Goal: Book appointment/travel/reservation

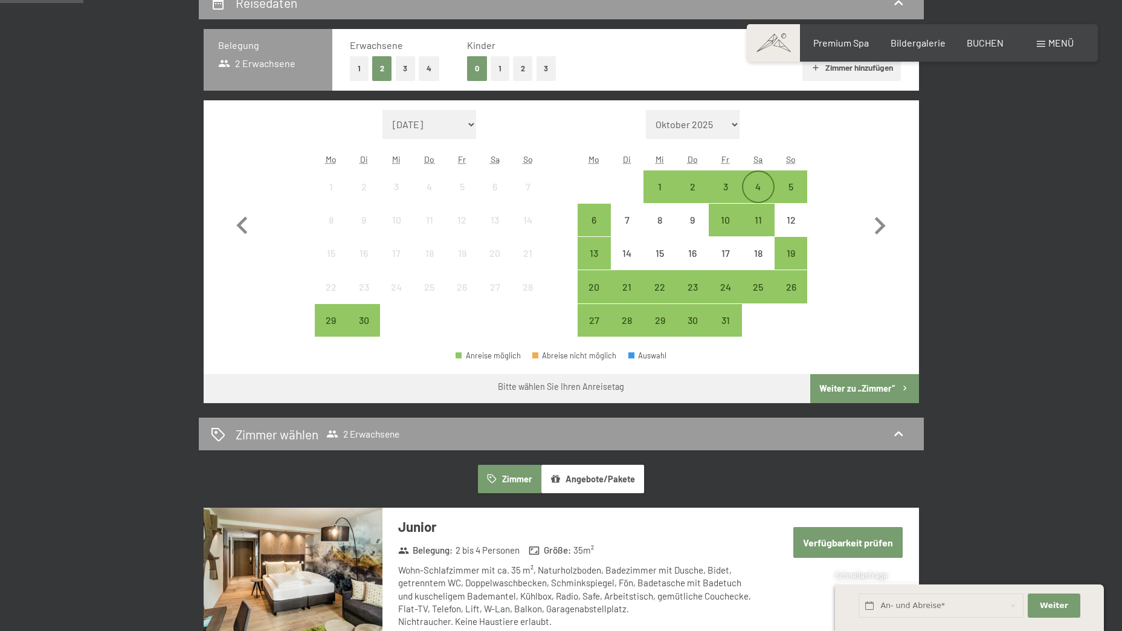
click at [755, 183] on div "4" at bounding box center [758, 197] width 30 height 30
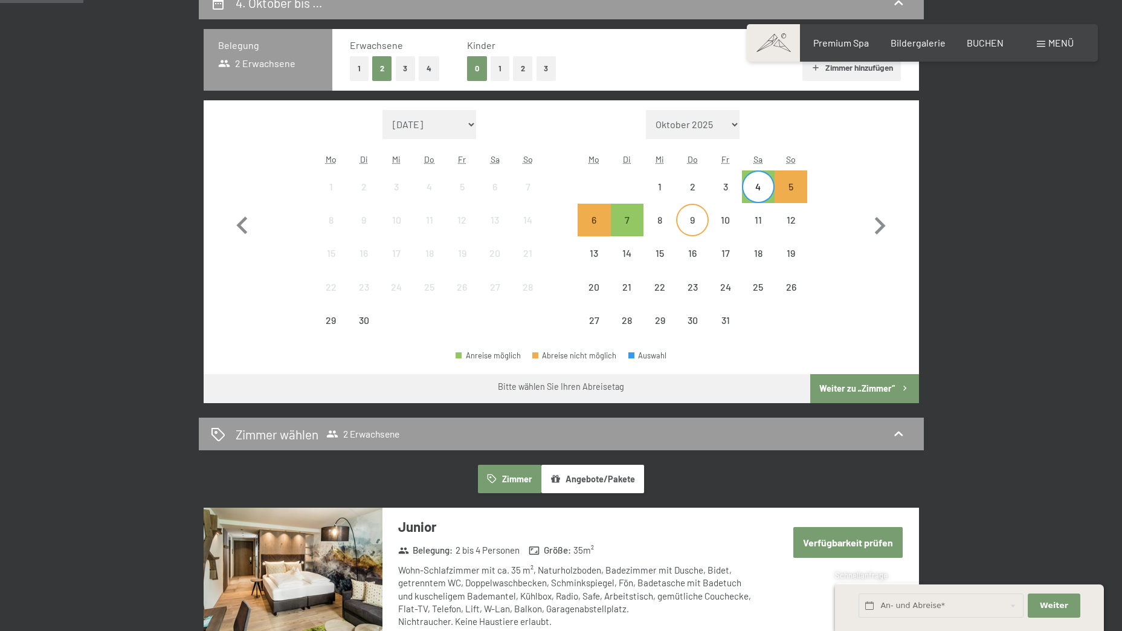
click at [686, 221] on div "9" at bounding box center [693, 230] width 30 height 30
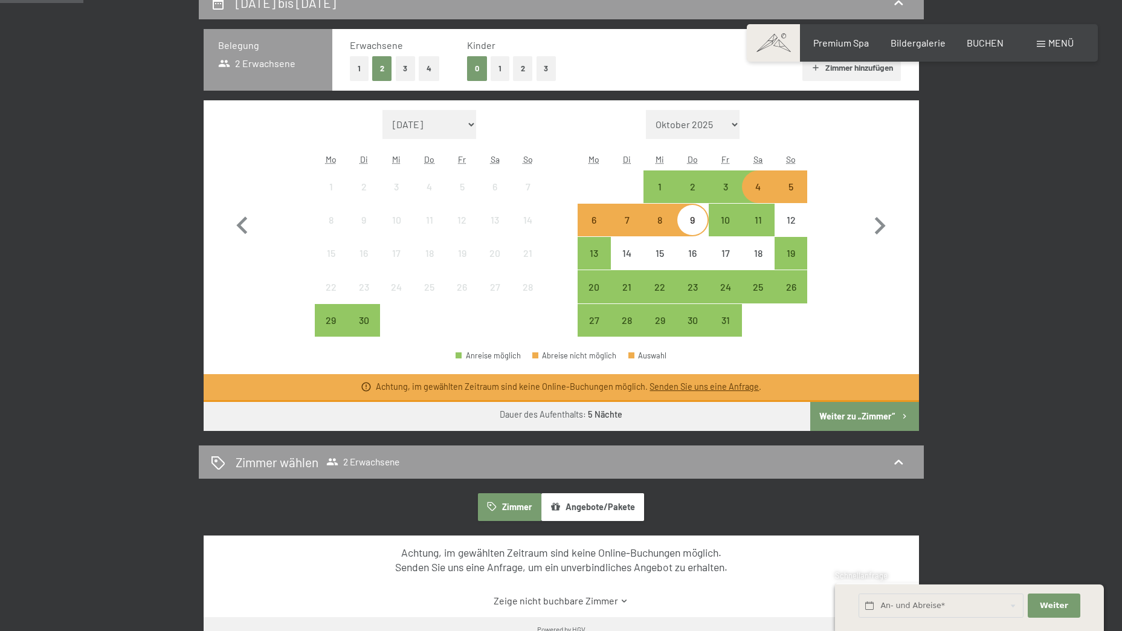
click at [836, 416] on button "Weiter zu „Zimmer“" at bounding box center [865, 416] width 108 height 29
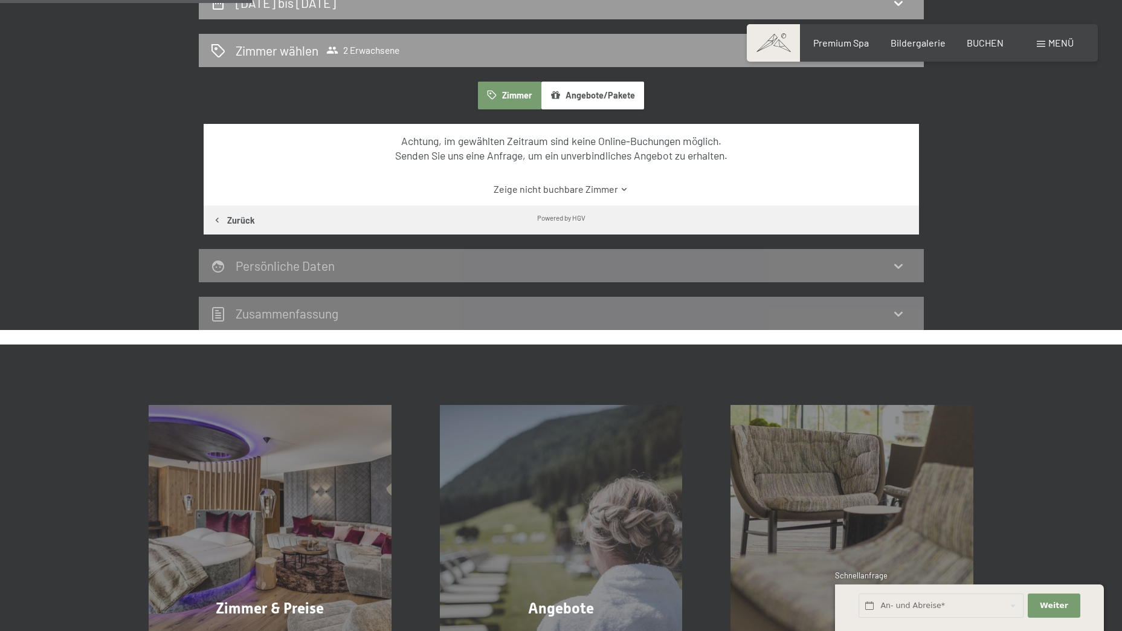
scroll to position [288, 0]
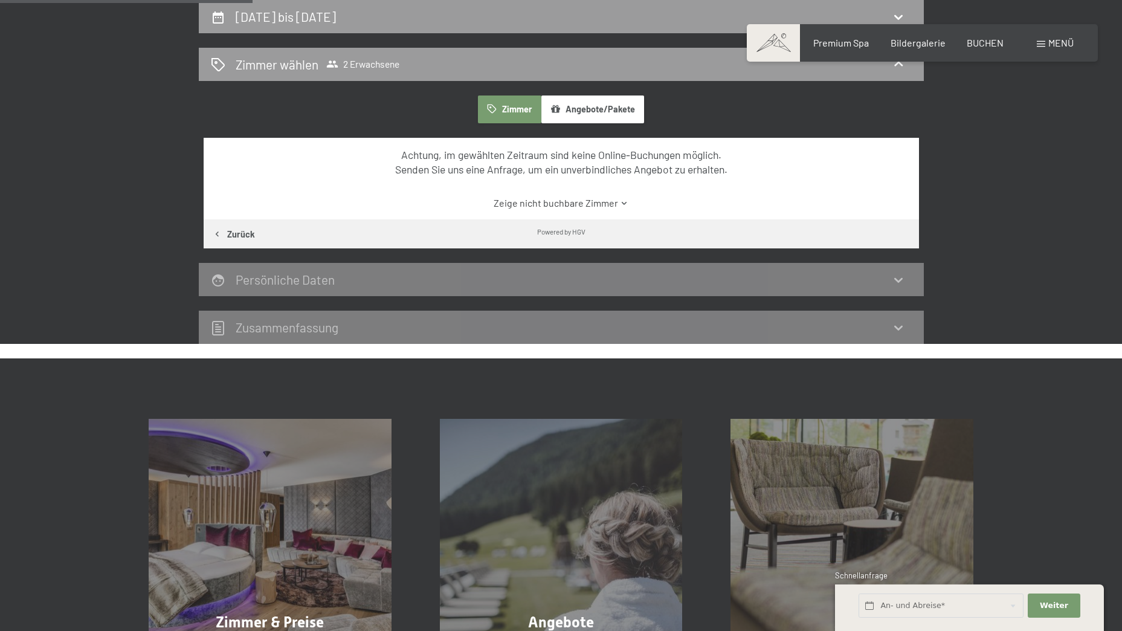
click at [590, 206] on link "Zeige nicht buchbare Zimmer" at bounding box center [561, 202] width 673 height 13
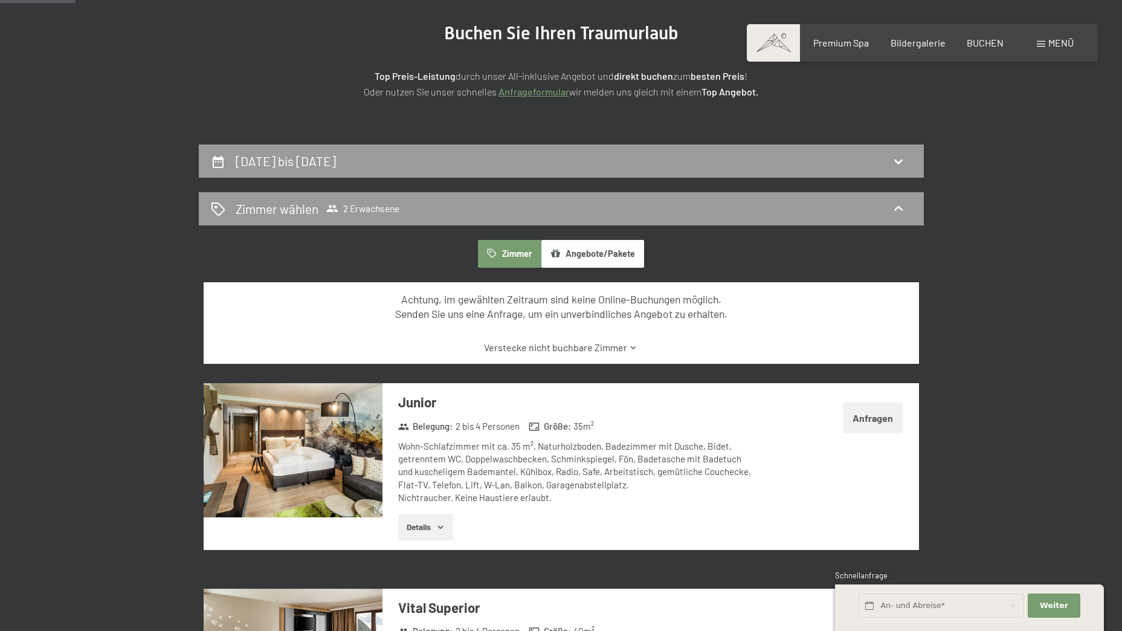
scroll to position [107, 0]
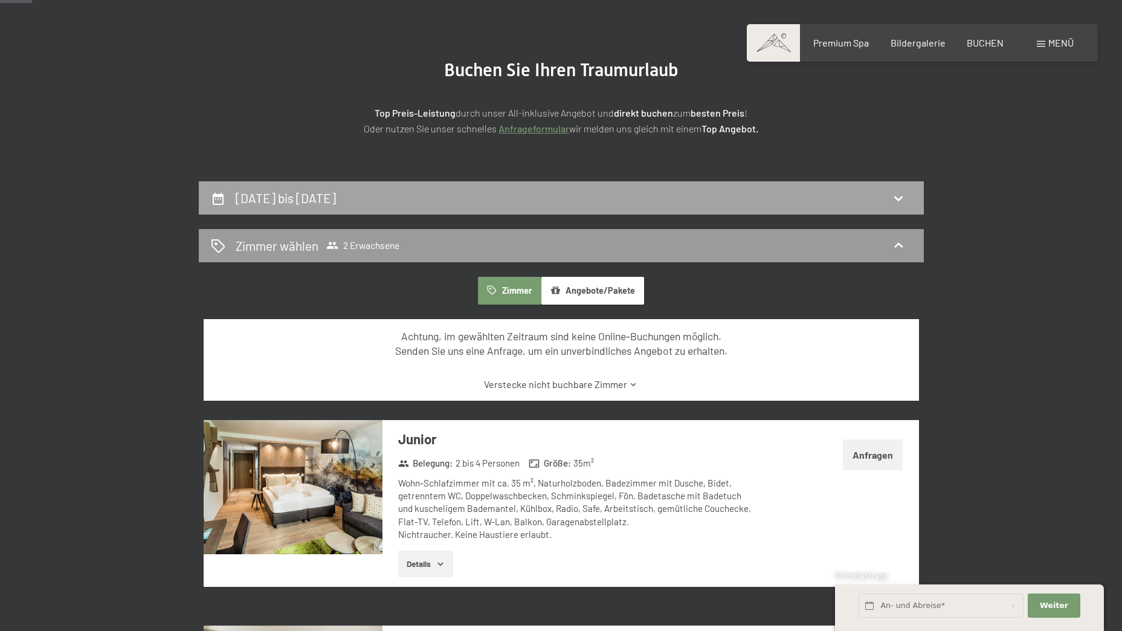
click at [516, 199] on div "4. Oktober bis 9. Oktober 2025" at bounding box center [561, 198] width 701 height 18
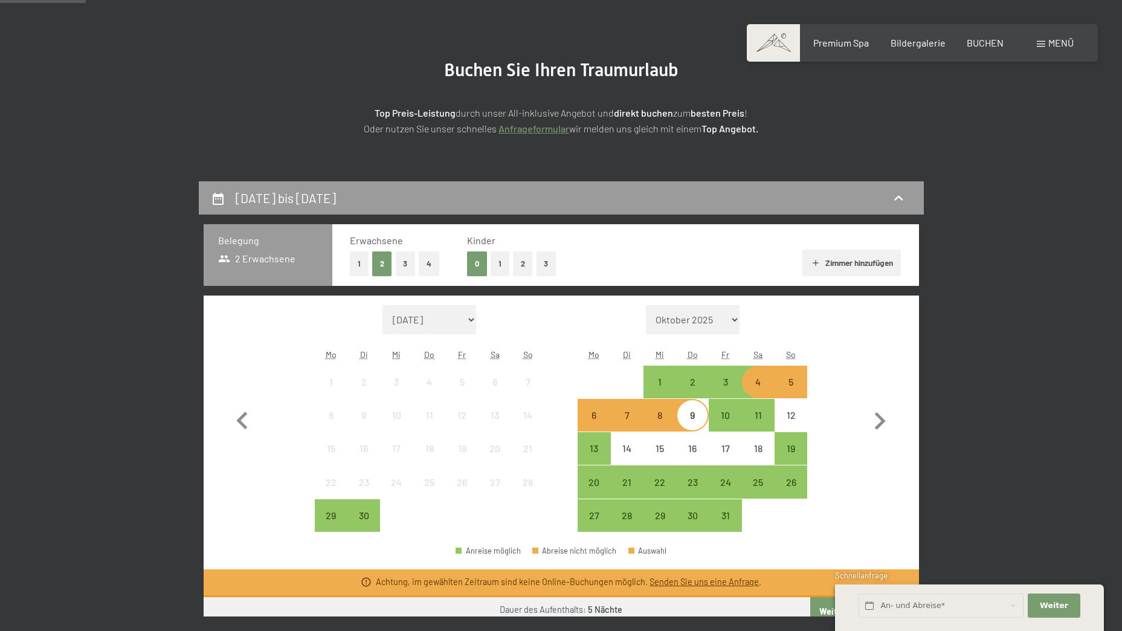
scroll to position [288, 0]
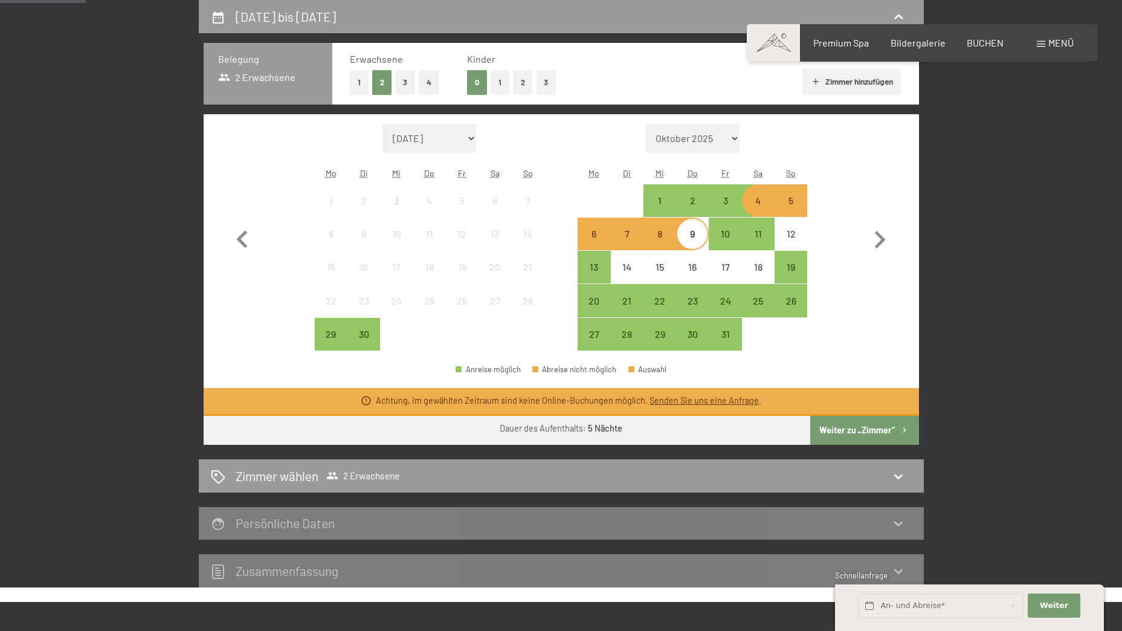
click at [790, 201] on div "5" at bounding box center [791, 211] width 30 height 30
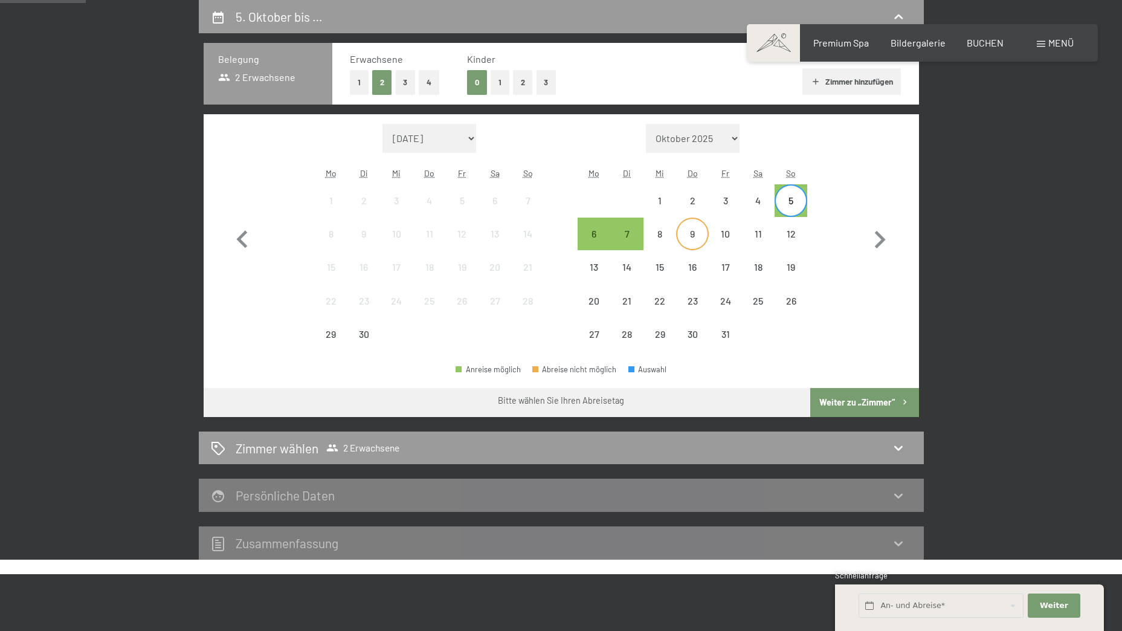
click at [688, 236] on div "9" at bounding box center [693, 244] width 30 height 30
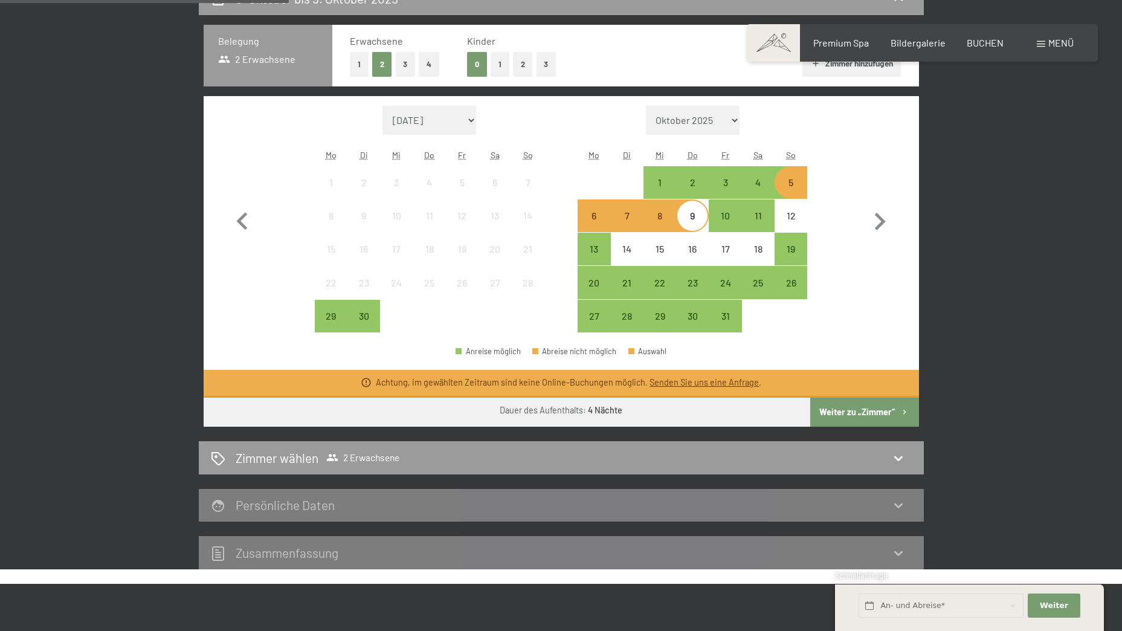
scroll to position [651, 0]
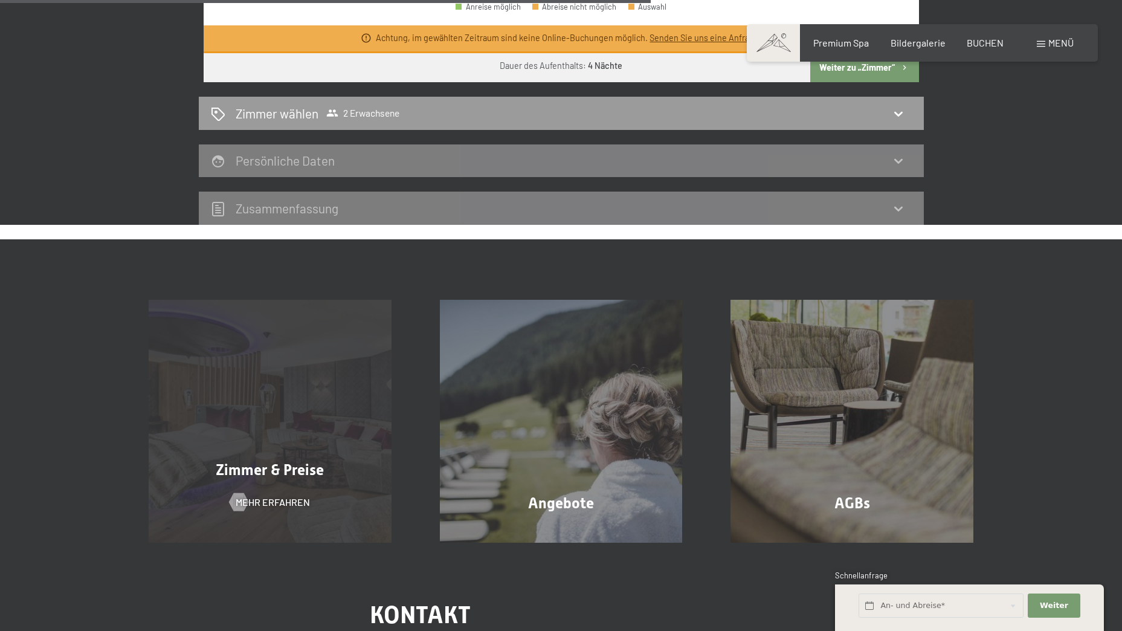
click at [268, 336] on div "Zimmer & Preise Mehr erfahren" at bounding box center [270, 421] width 291 height 243
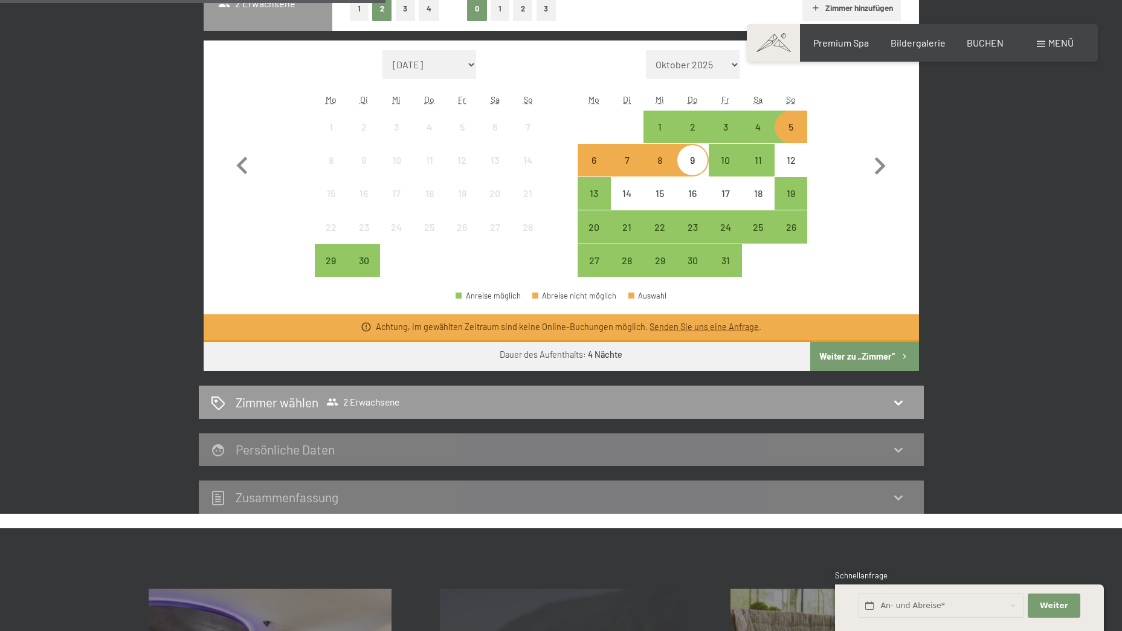
scroll to position [337, 0]
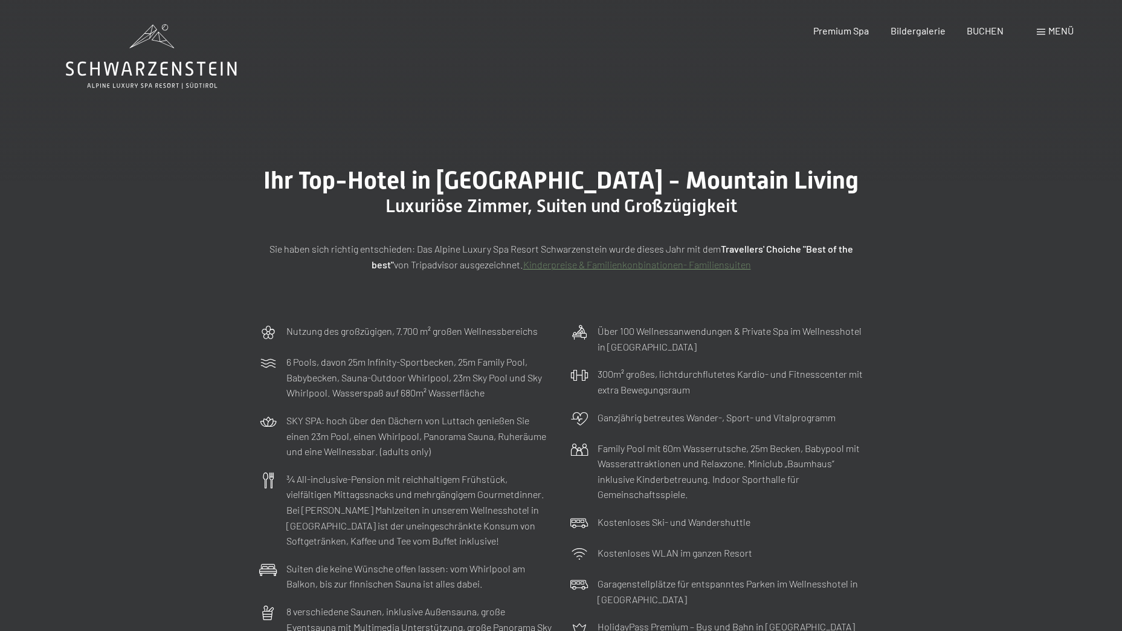
click at [1049, 31] on span "Menü" at bounding box center [1061, 30] width 25 height 11
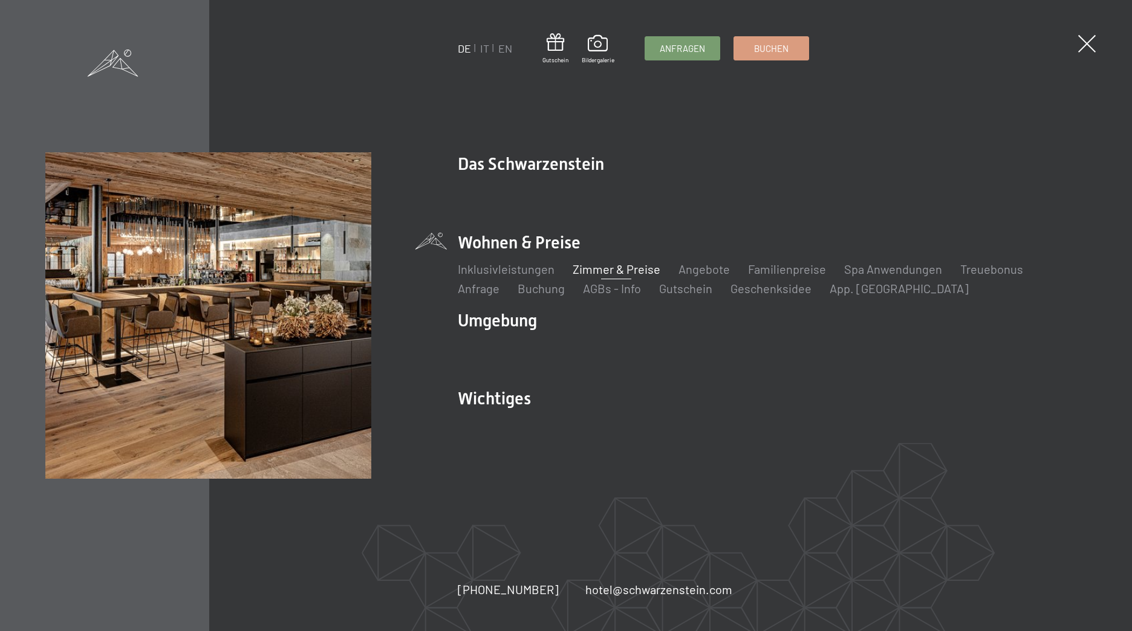
click at [1112, 43] on div "DE IT EN Gutschein Bildergalerie Anfragen Buchen DE IT EN Das Schwarzenstein Ne…" at bounding box center [566, 315] width 1132 height 631
click at [1097, 42] on div "DE IT EN Gutschein Bildergalerie Anfragen Buchen DE IT EN Das Schwarzenstein Ne…" at bounding box center [566, 315] width 1132 height 631
click at [1089, 40] on span at bounding box center [1086, 43] width 25 height 25
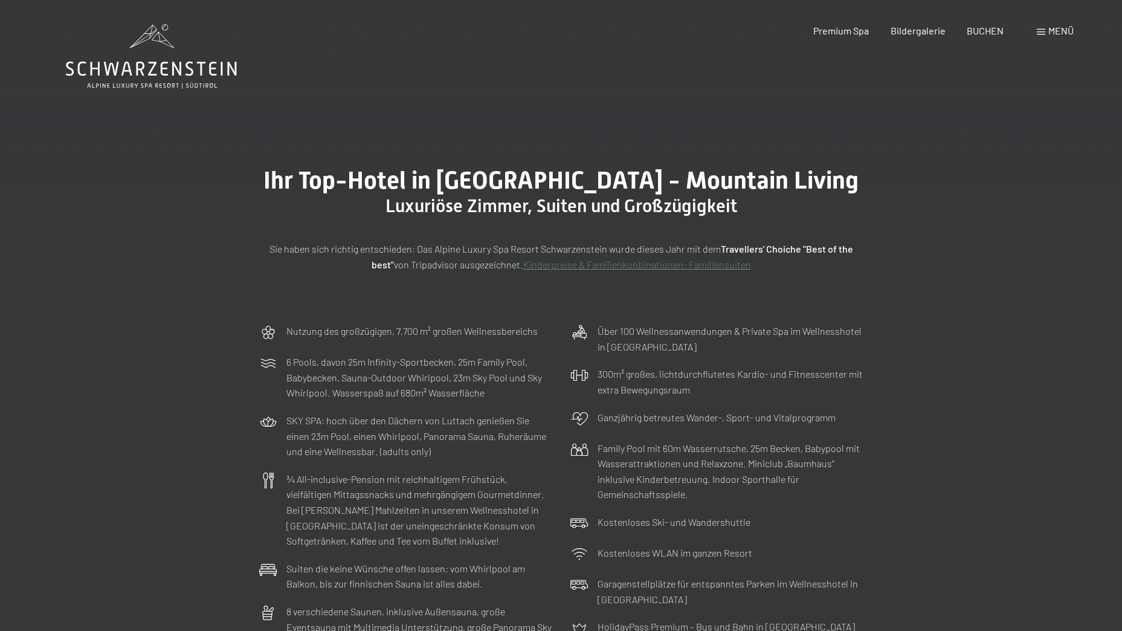
click at [125, 67] on icon at bounding box center [151, 69] width 171 height 15
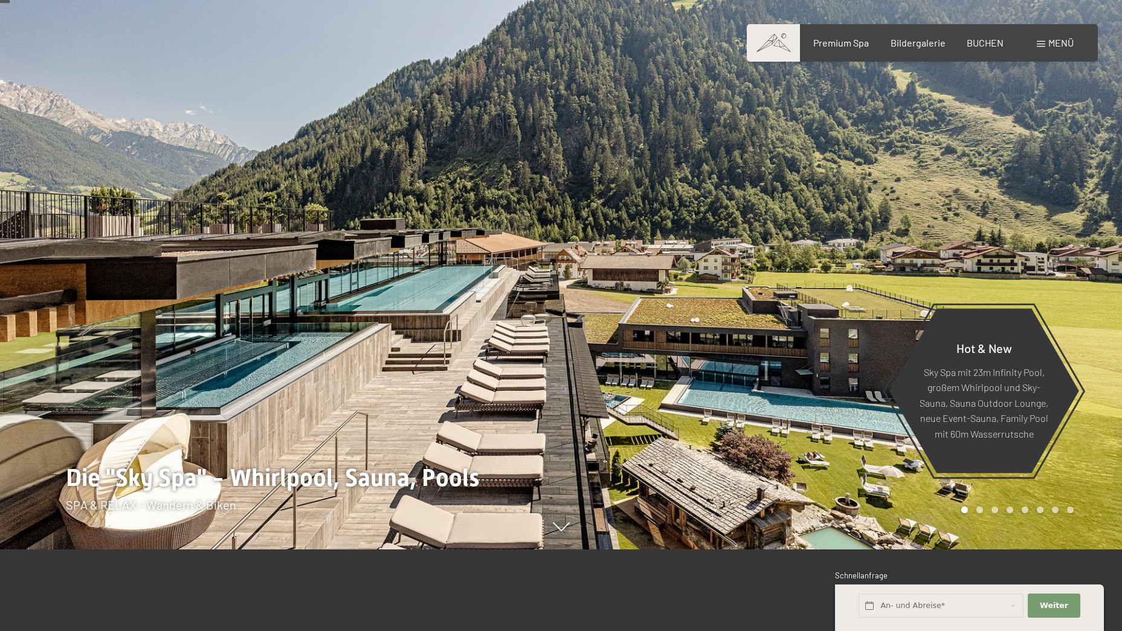
scroll to position [60, 0]
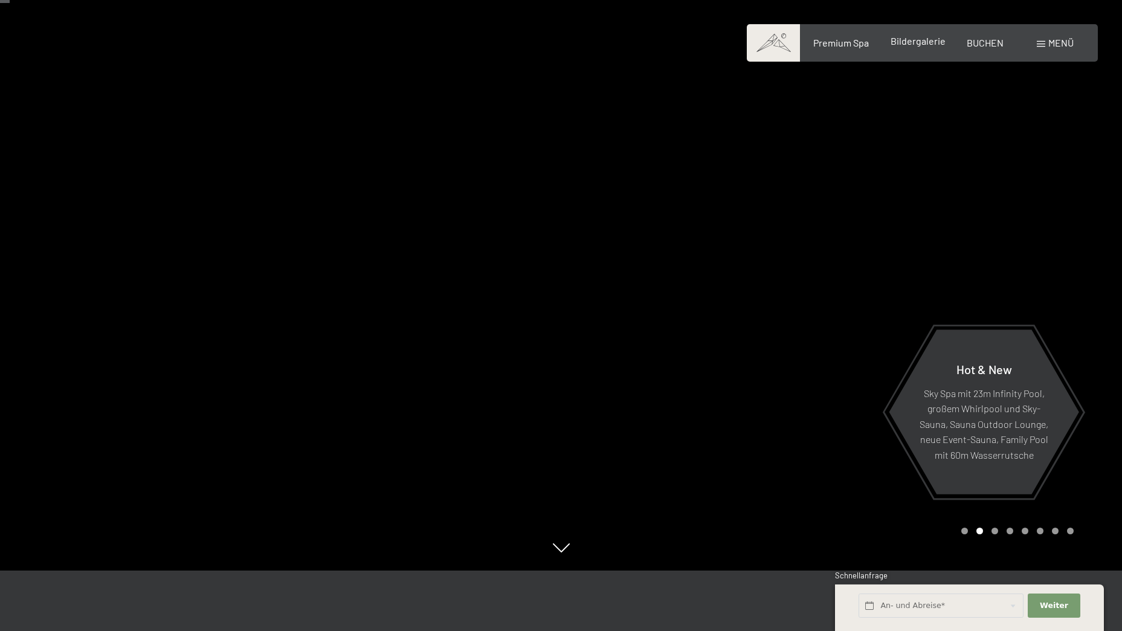
click at [916, 48] on div "Premium Spa Bildergalerie BUCHEN" at bounding box center [898, 42] width 254 height 13
click at [916, 44] on span "Bildergalerie" at bounding box center [918, 40] width 55 height 11
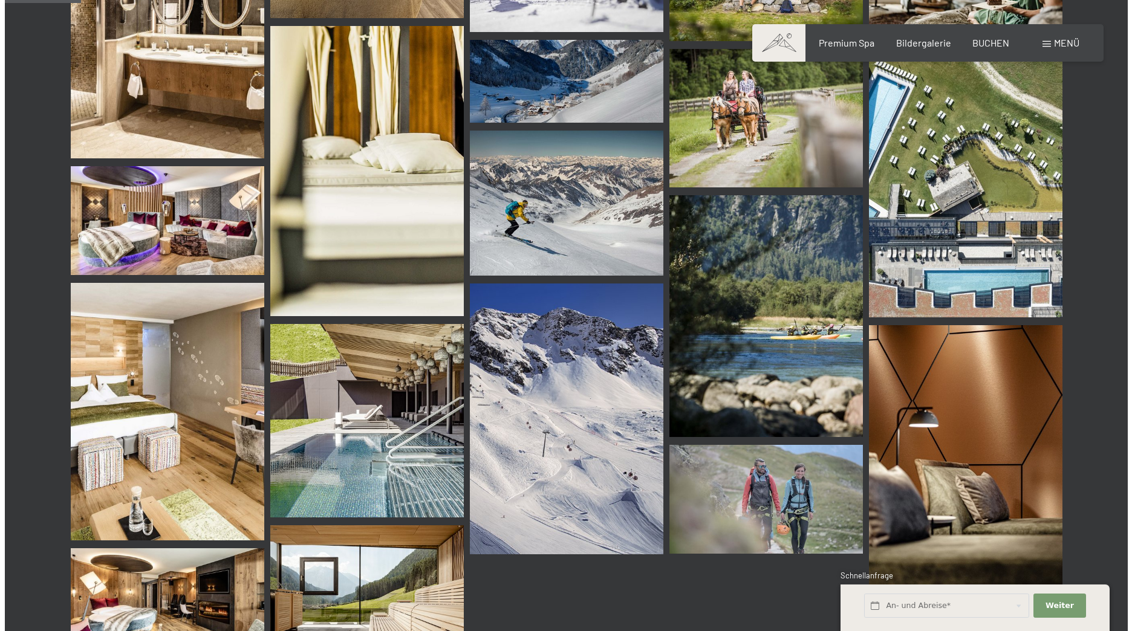
scroll to position [1390, 0]
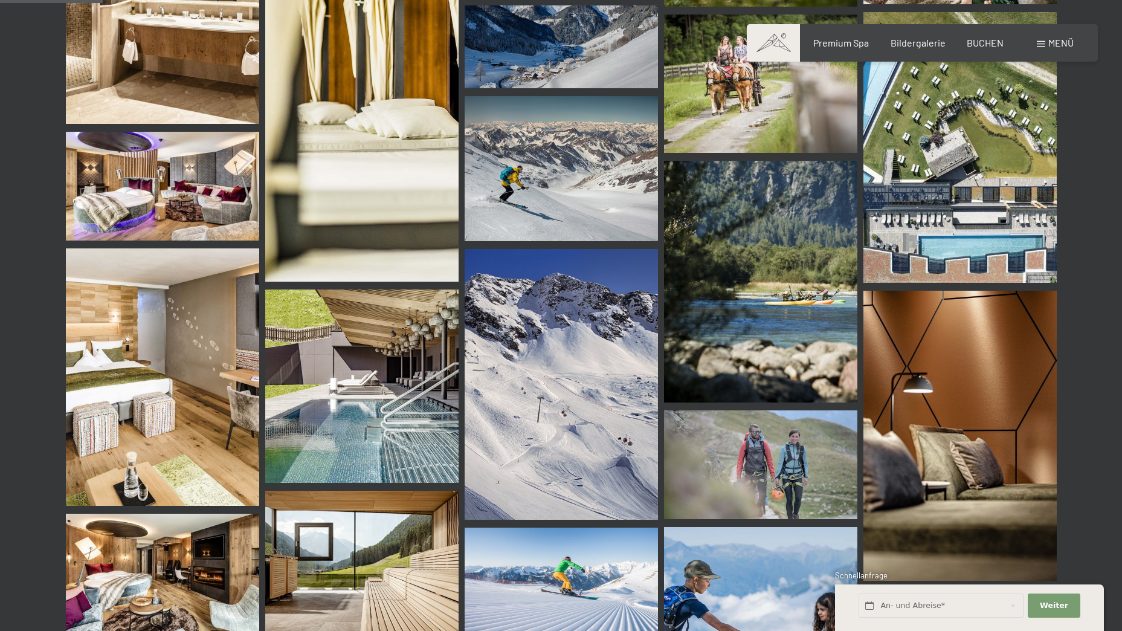
click at [1046, 37] on div "Menü" at bounding box center [1055, 42] width 37 height 13
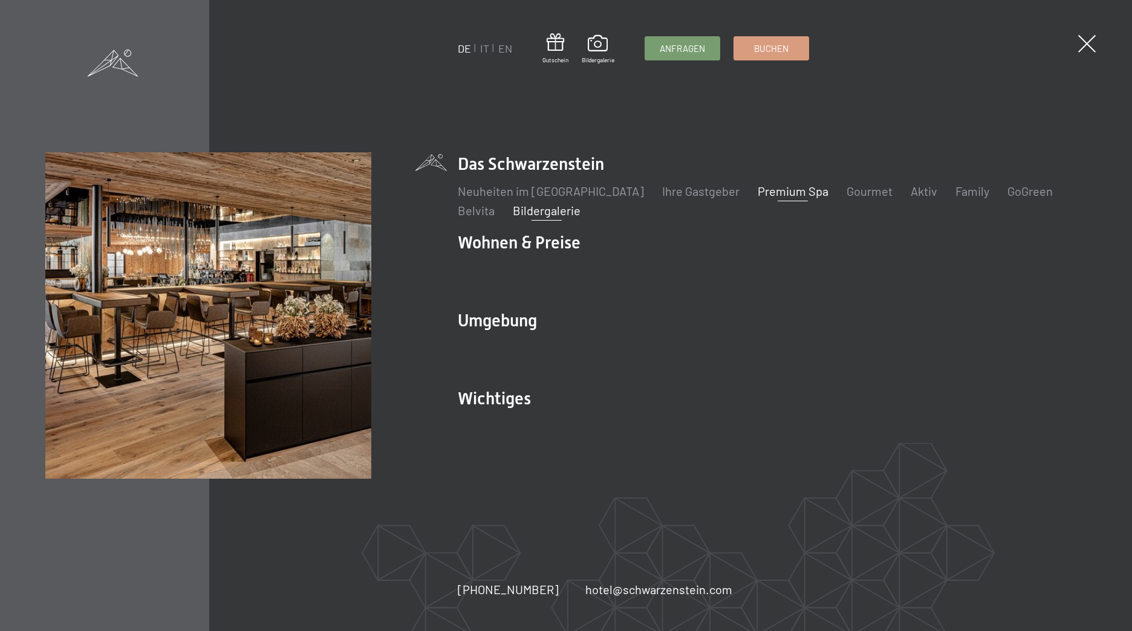
click at [777, 194] on link "Premium Spa" at bounding box center [792, 191] width 71 height 15
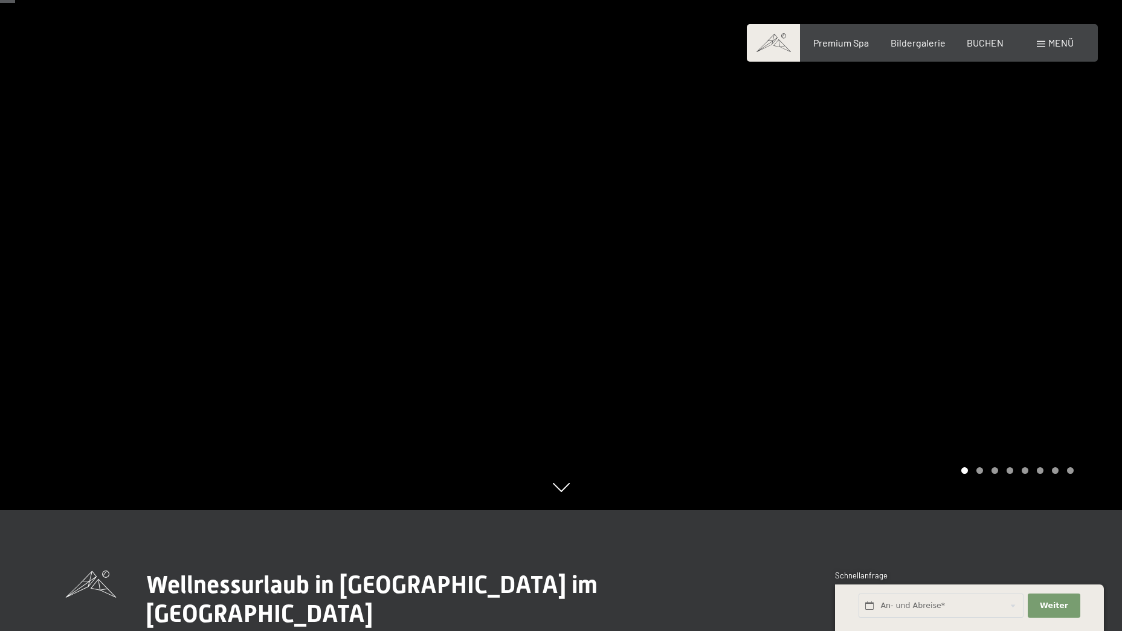
click at [980, 476] on div at bounding box center [843, 194] width 562 height 631
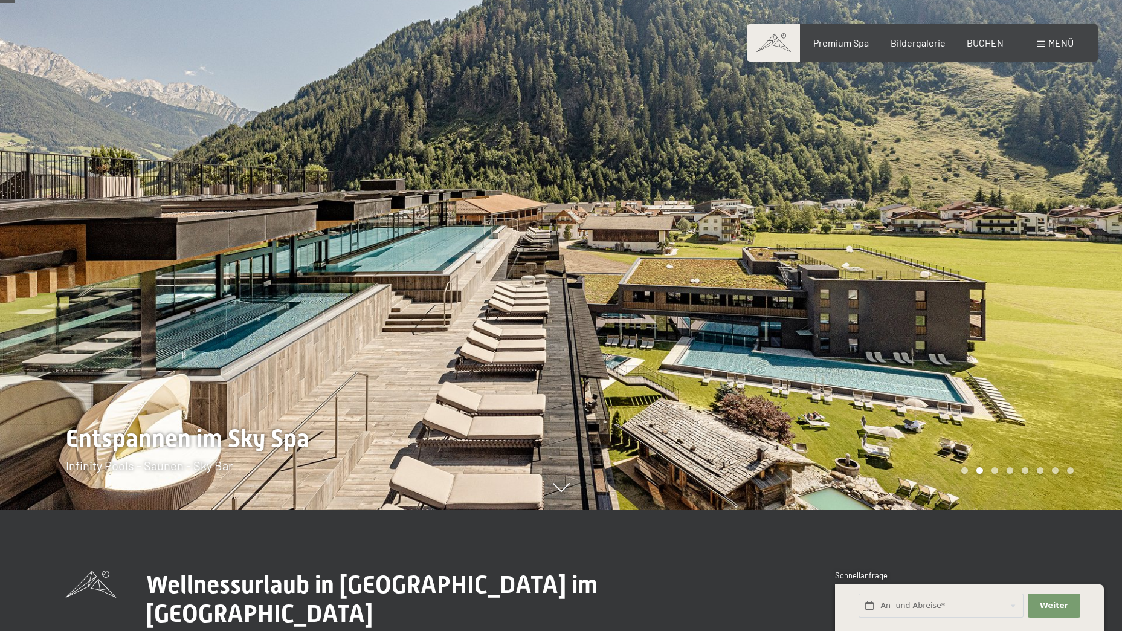
click at [994, 472] on div "Carousel Pagination" at bounding box center [1015, 470] width 117 height 7
click at [995, 472] on div "Carousel Page 3" at bounding box center [995, 470] width 7 height 7
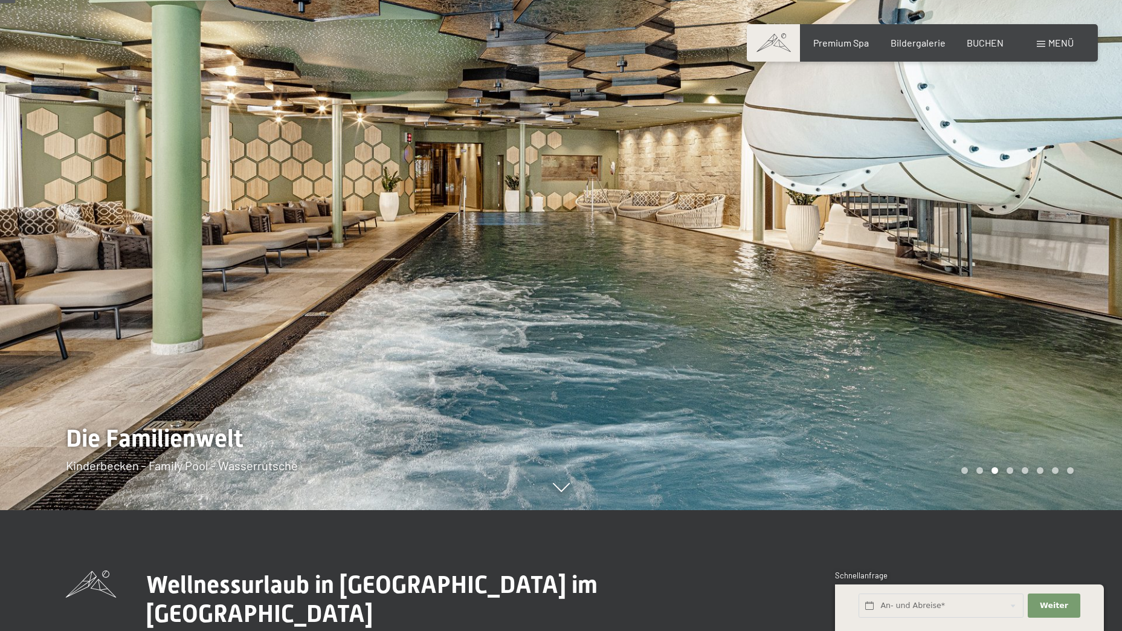
click at [980, 470] on div "Carousel Page 2" at bounding box center [980, 470] width 7 height 7
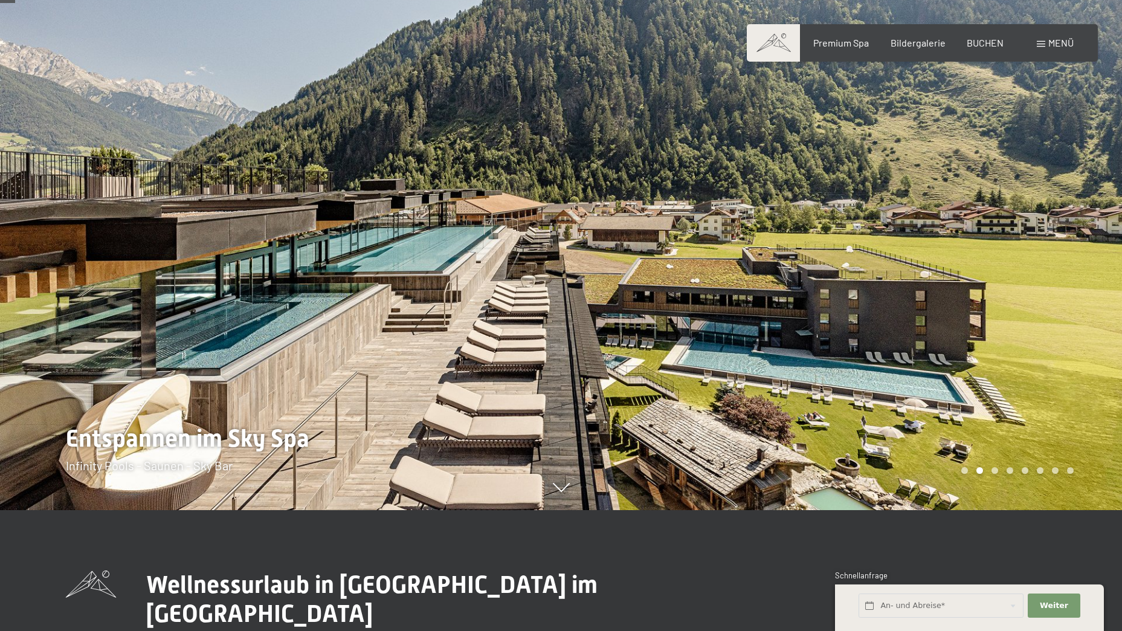
click at [996, 473] on div "Carousel Page 3" at bounding box center [995, 470] width 7 height 7
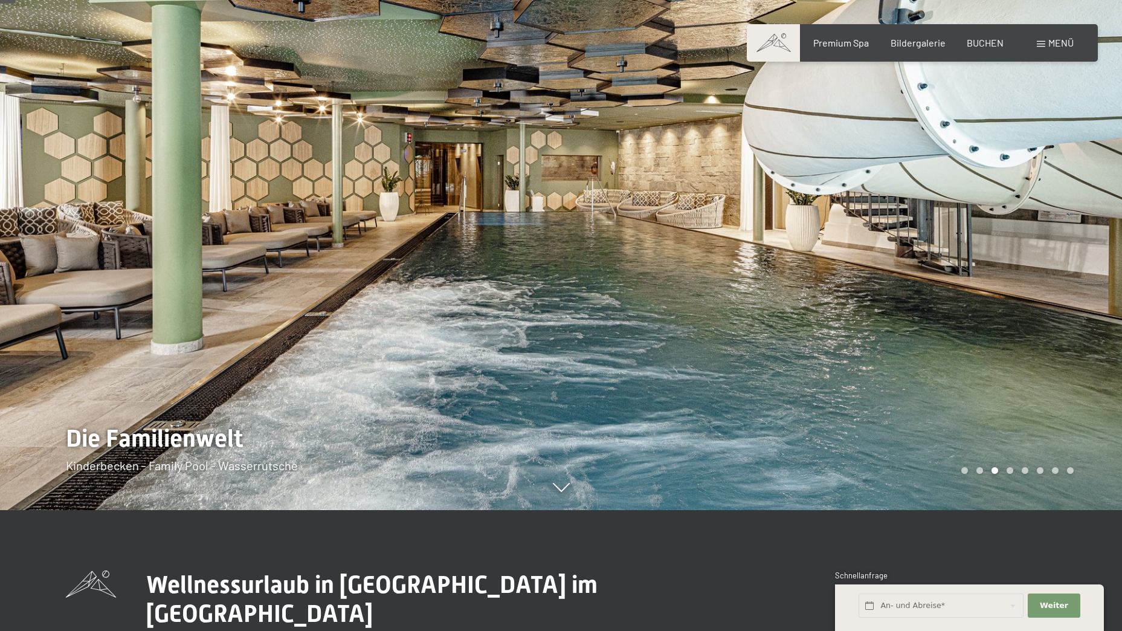
click at [980, 470] on div "Carousel Page 2" at bounding box center [980, 470] width 7 height 7
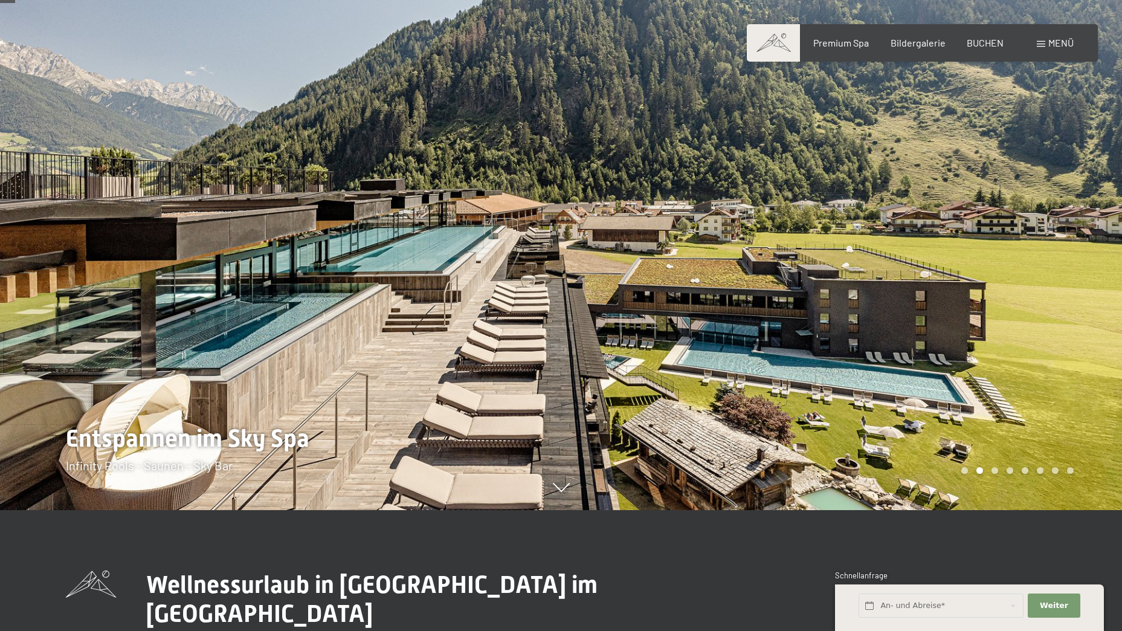
click at [1070, 44] on span "Menü" at bounding box center [1061, 42] width 25 height 11
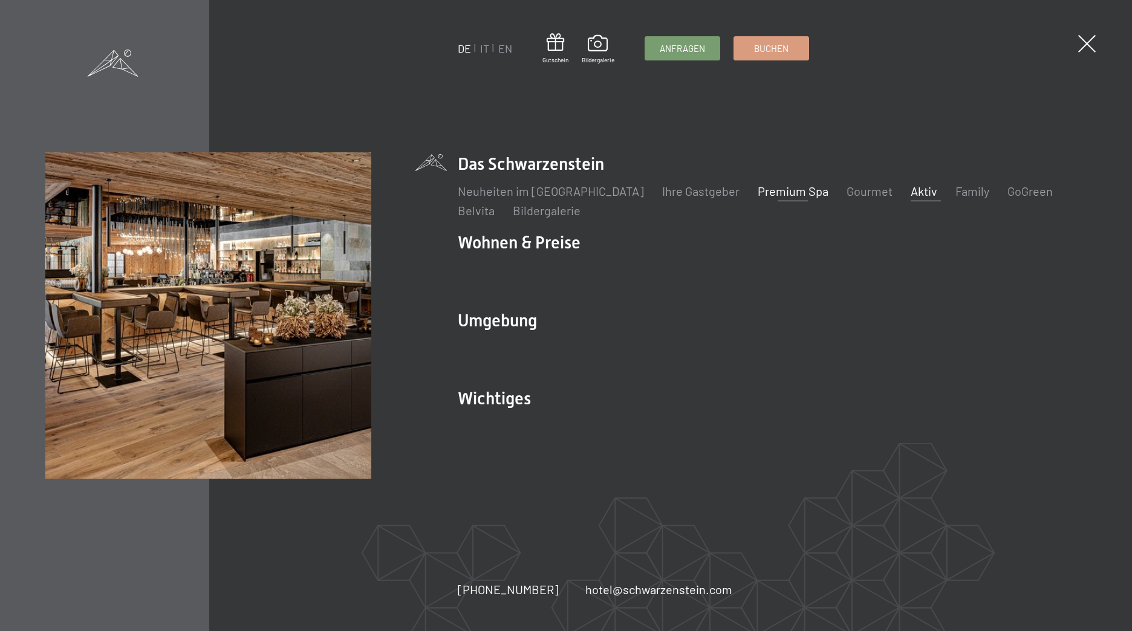
click at [910, 195] on link "Aktiv" at bounding box center [923, 191] width 27 height 15
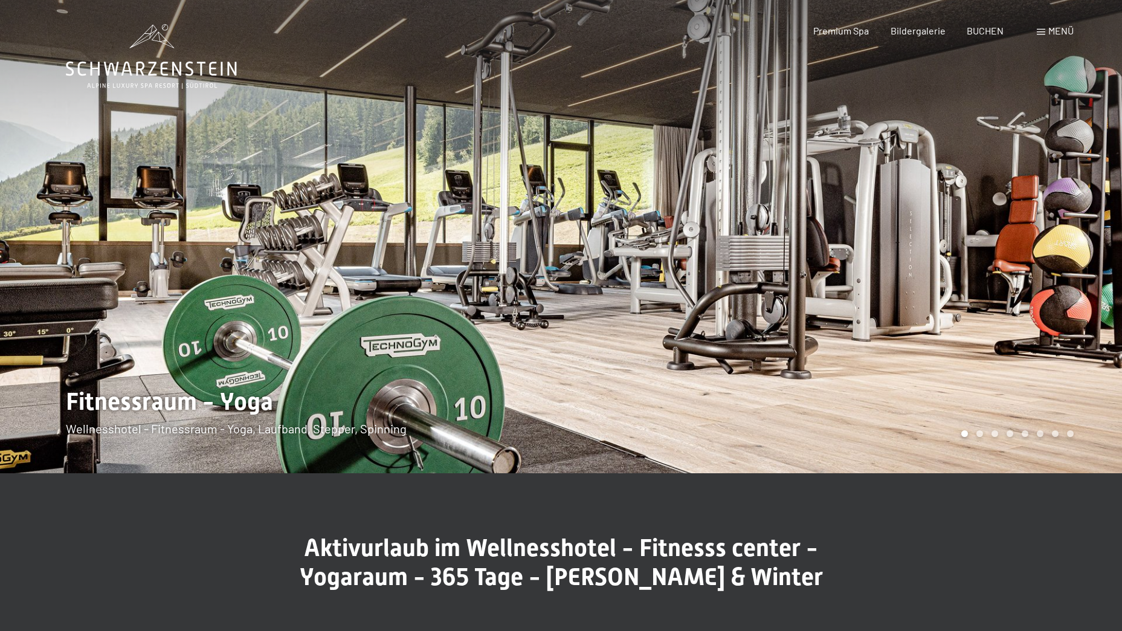
click at [976, 437] on div at bounding box center [843, 236] width 562 height 473
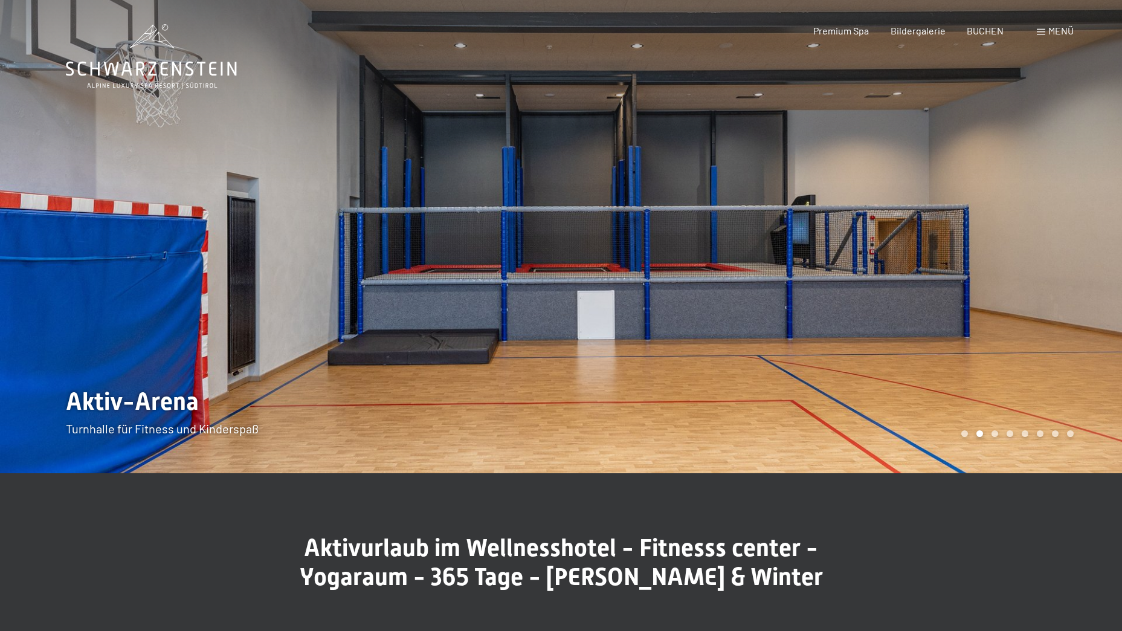
click at [992, 437] on div at bounding box center [843, 236] width 562 height 473
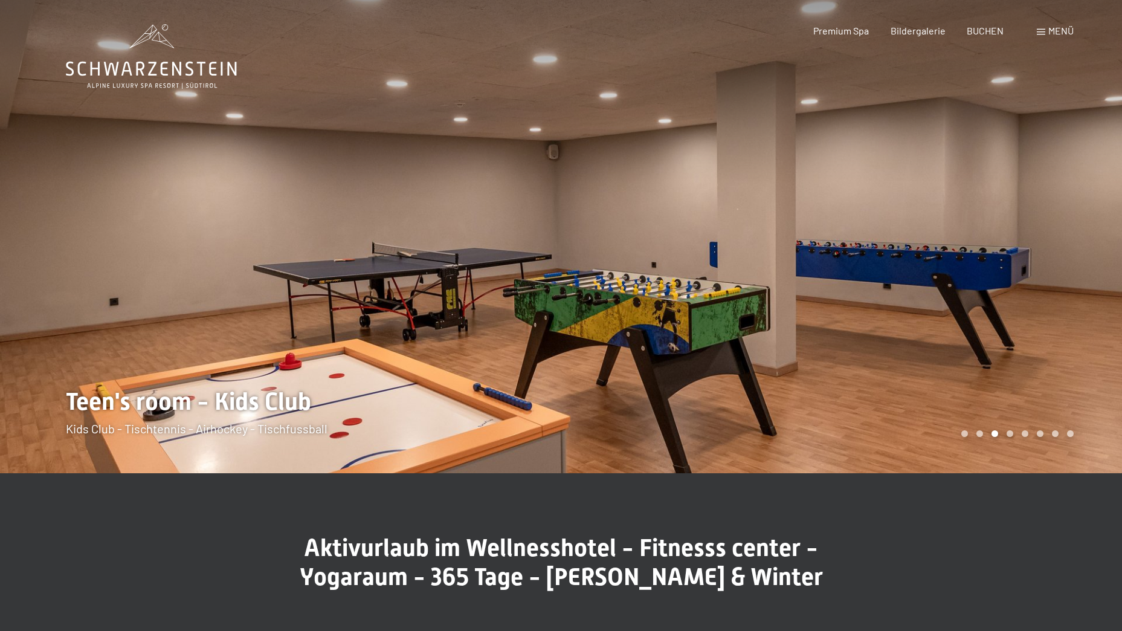
click at [1021, 438] on div at bounding box center [843, 236] width 562 height 473
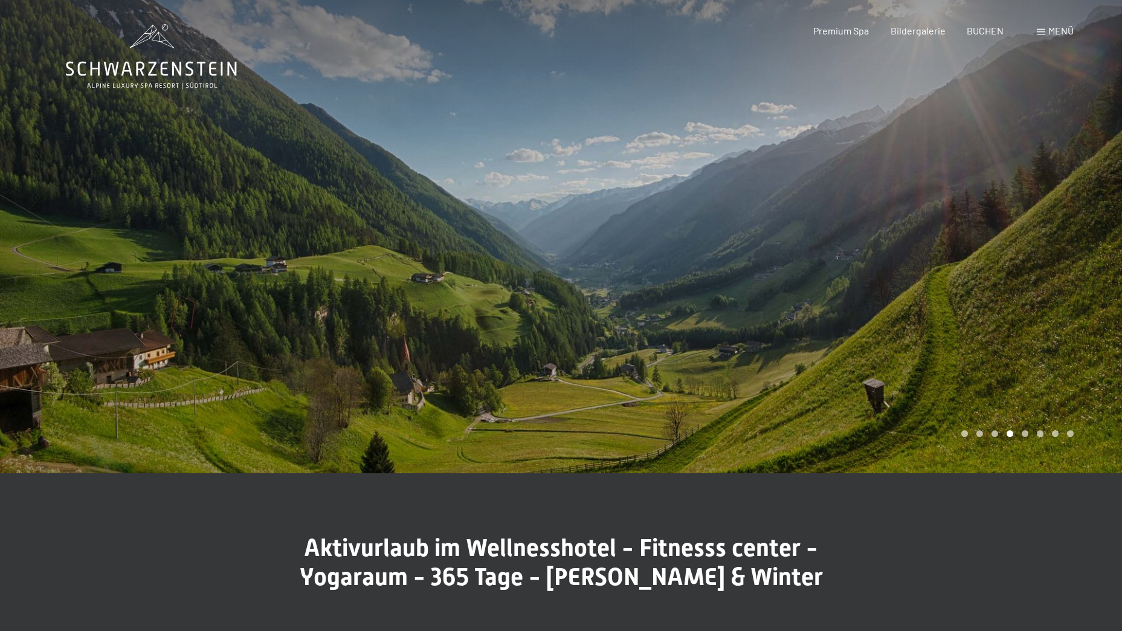
click at [1051, 439] on div at bounding box center [843, 236] width 562 height 473
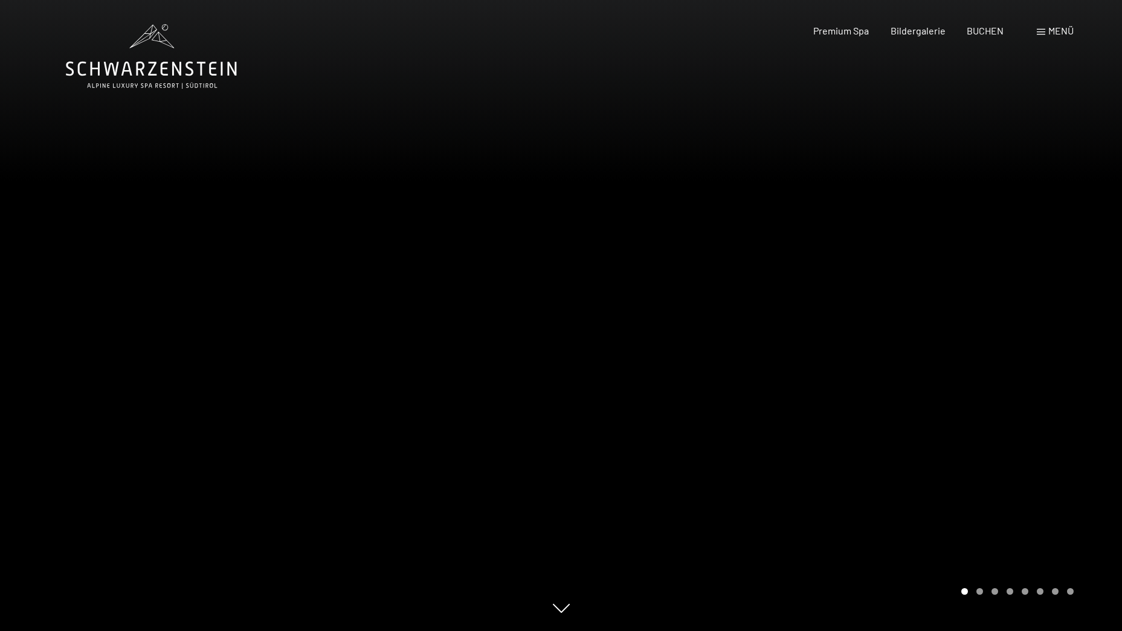
click at [1052, 34] on span "Menü" at bounding box center [1061, 30] width 25 height 11
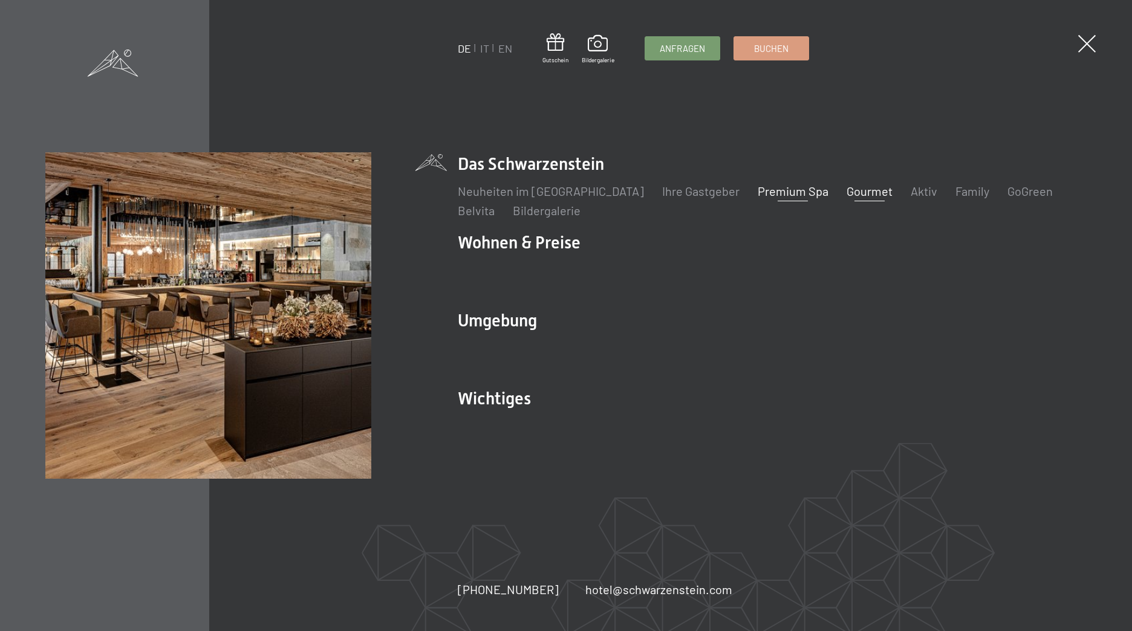
click at [846, 193] on link "Gourmet" at bounding box center [869, 191] width 46 height 15
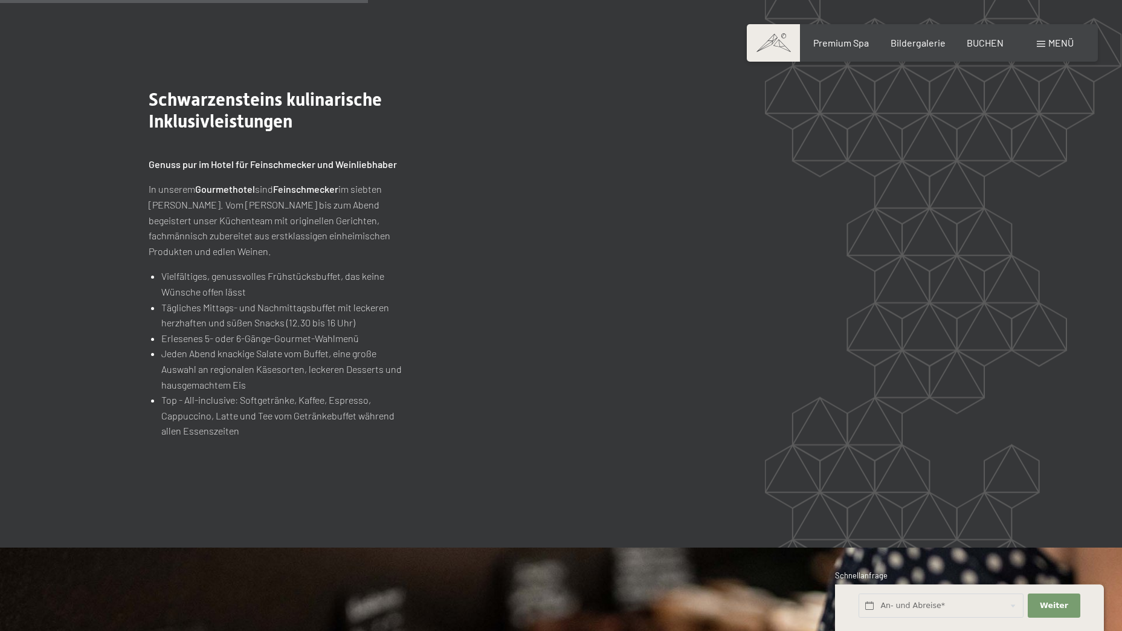
scroll to position [1451, 0]
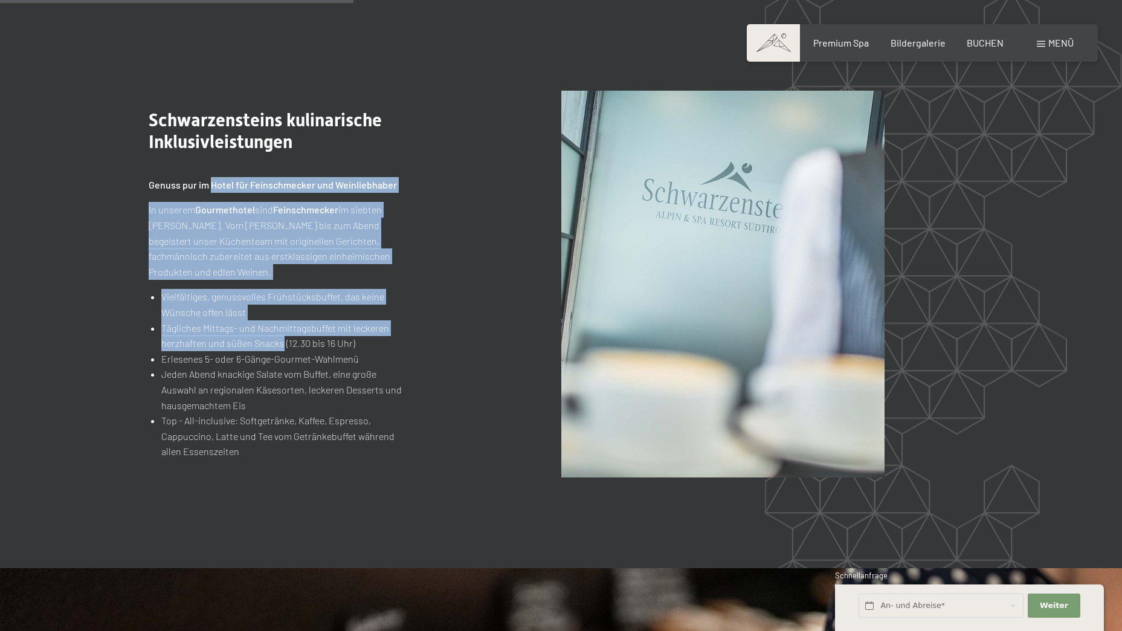
drag, startPoint x: 212, startPoint y: 173, endPoint x: 282, endPoint y: 331, distance: 172.3
click at [282, 331] on div "Genuss pur im Hotel für Feinschmecker und Weinliebhaber In unserem Gourmethotel…" at bounding box center [276, 318] width 254 height 282
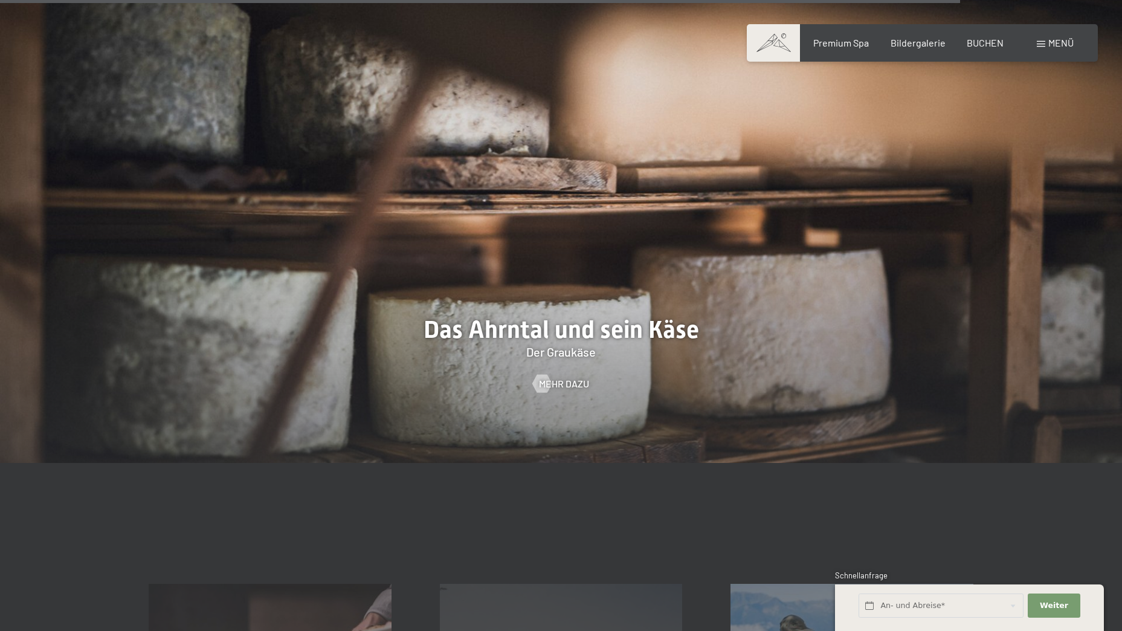
scroll to position [3932, 0]
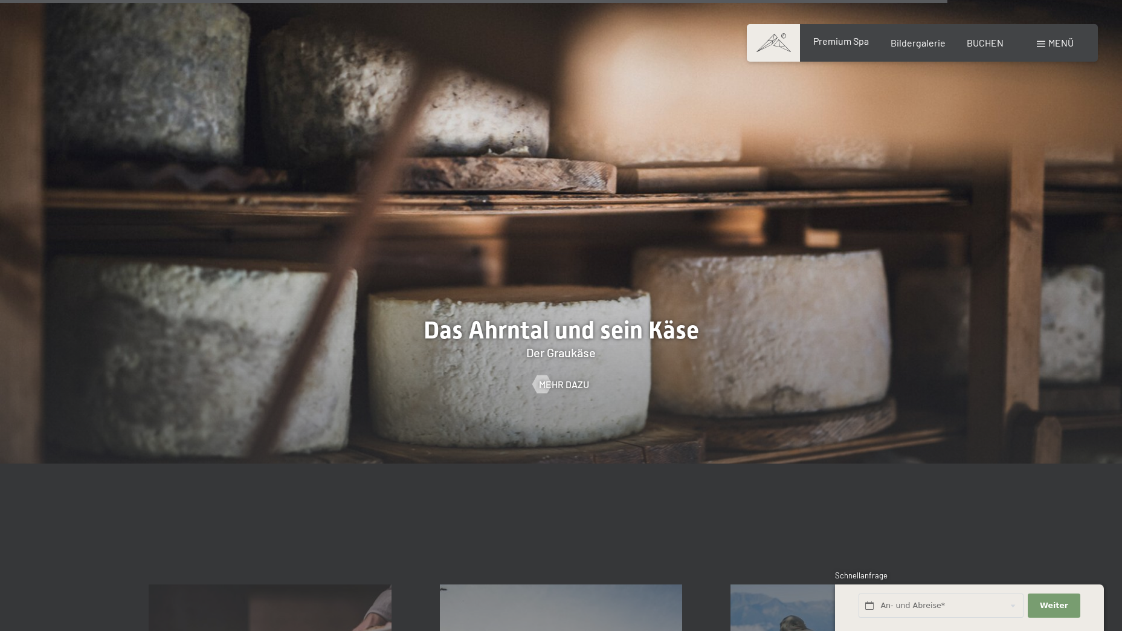
click at [842, 38] on span "Premium Spa" at bounding box center [842, 40] width 56 height 11
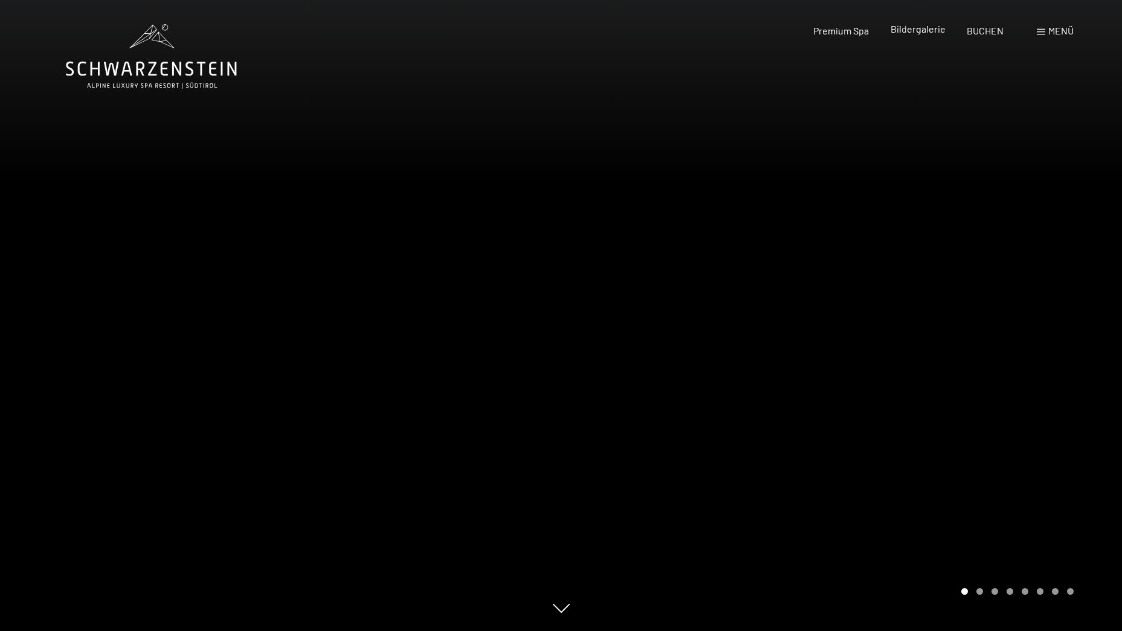
click at [900, 37] on div "Premium Spa Bildergalerie BUCHEN" at bounding box center [898, 30] width 254 height 13
click at [900, 33] on span "Bildergalerie" at bounding box center [918, 28] width 55 height 11
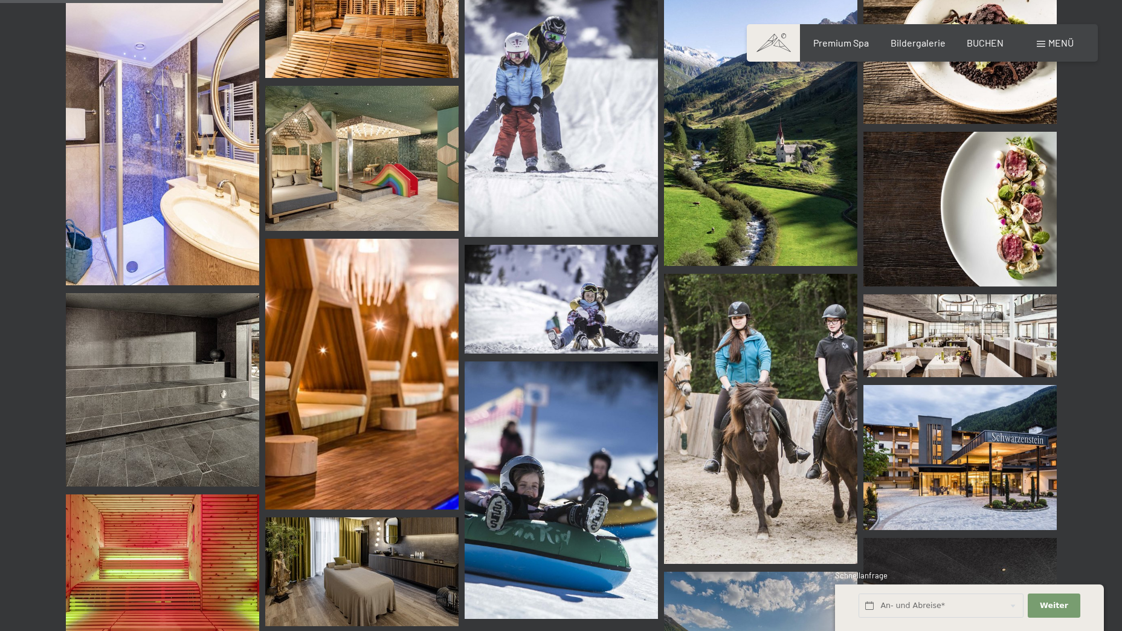
scroll to position [3143, 0]
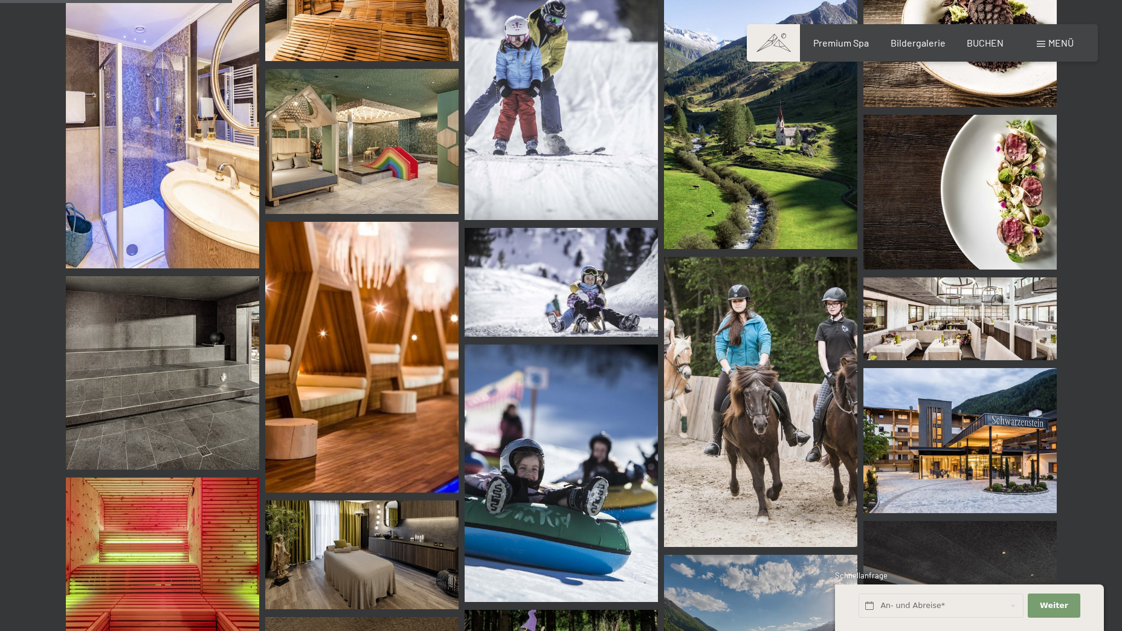
click at [937, 418] on img at bounding box center [960, 440] width 193 height 145
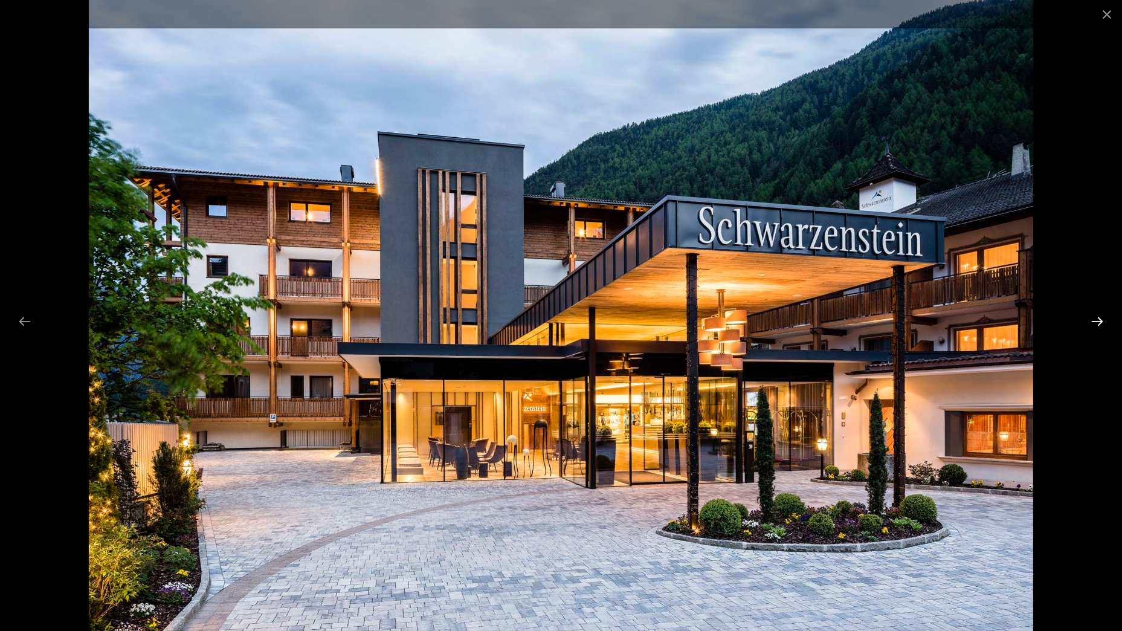
click at [1101, 319] on button "Next slide" at bounding box center [1097, 321] width 25 height 24
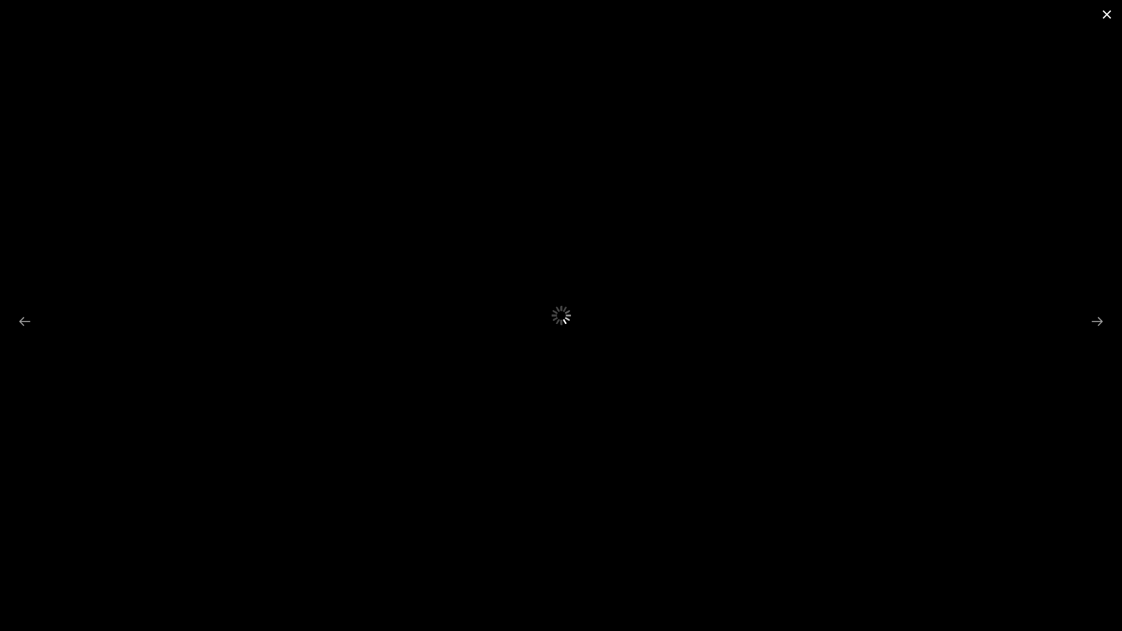
click at [1103, 13] on button "Close gallery" at bounding box center [1107, 14] width 30 height 28
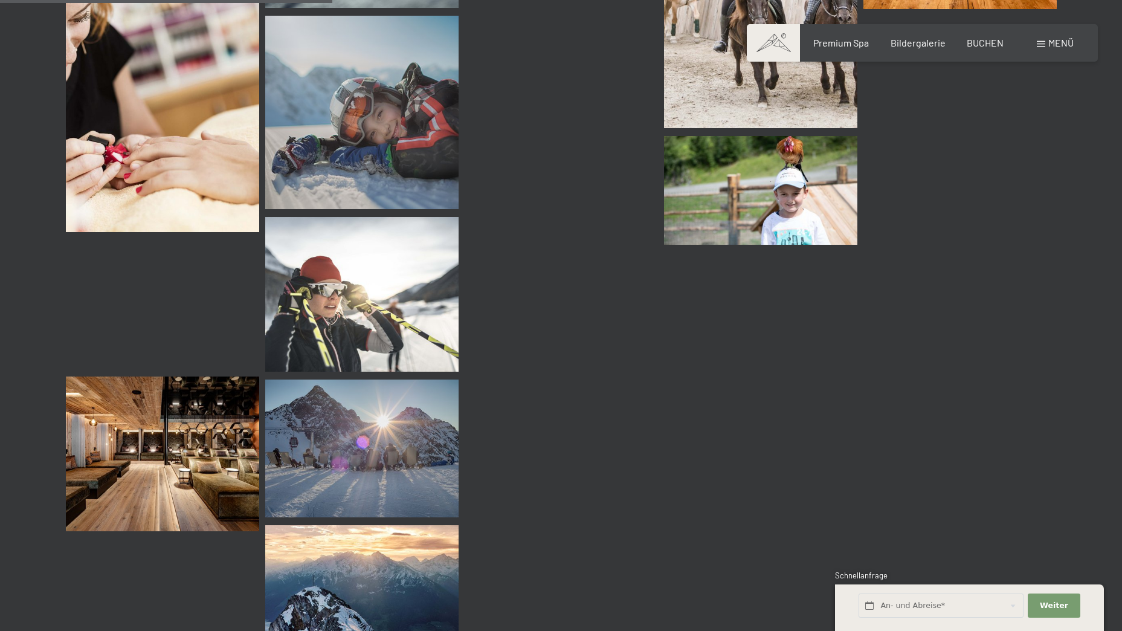
scroll to position [4050, 0]
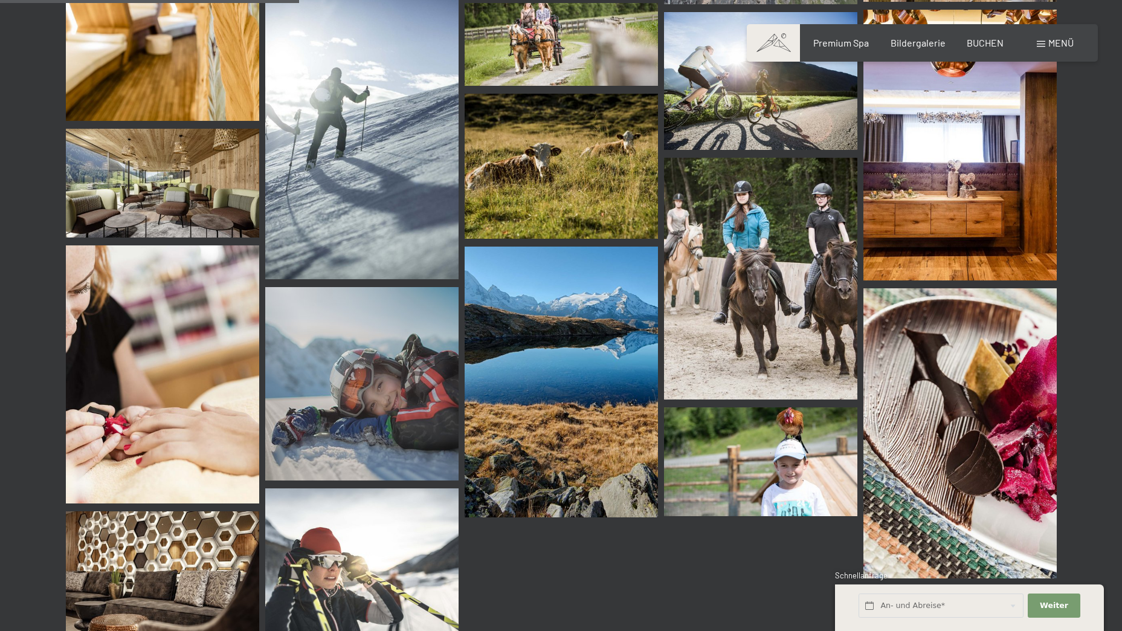
click at [189, 200] on img at bounding box center [162, 183] width 193 height 109
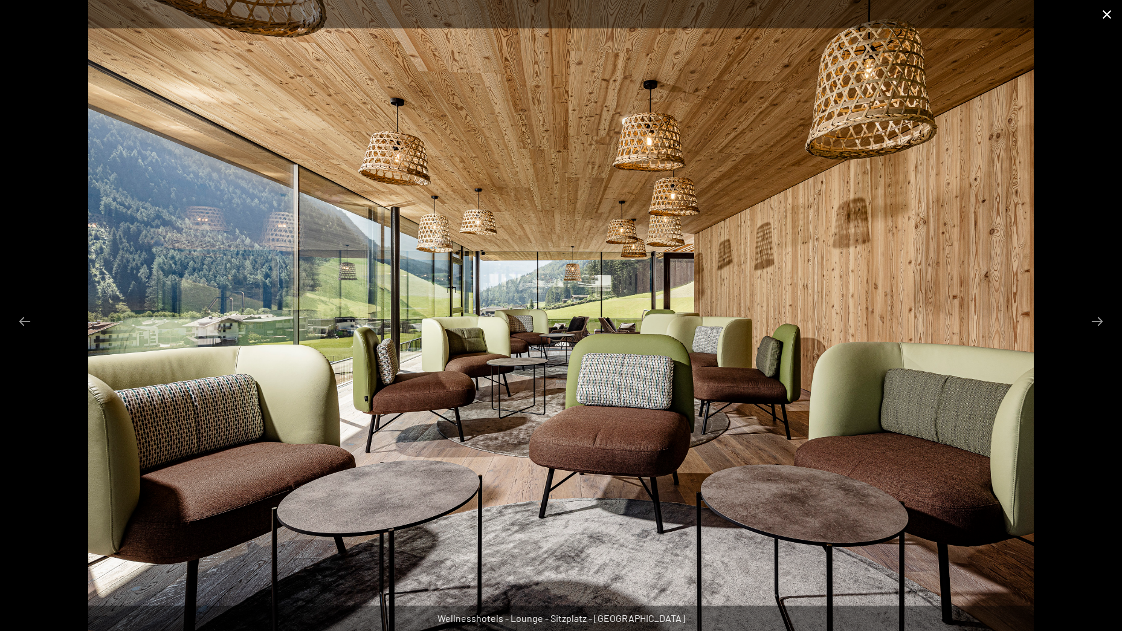
click at [1108, 11] on button "Close gallery" at bounding box center [1107, 14] width 30 height 28
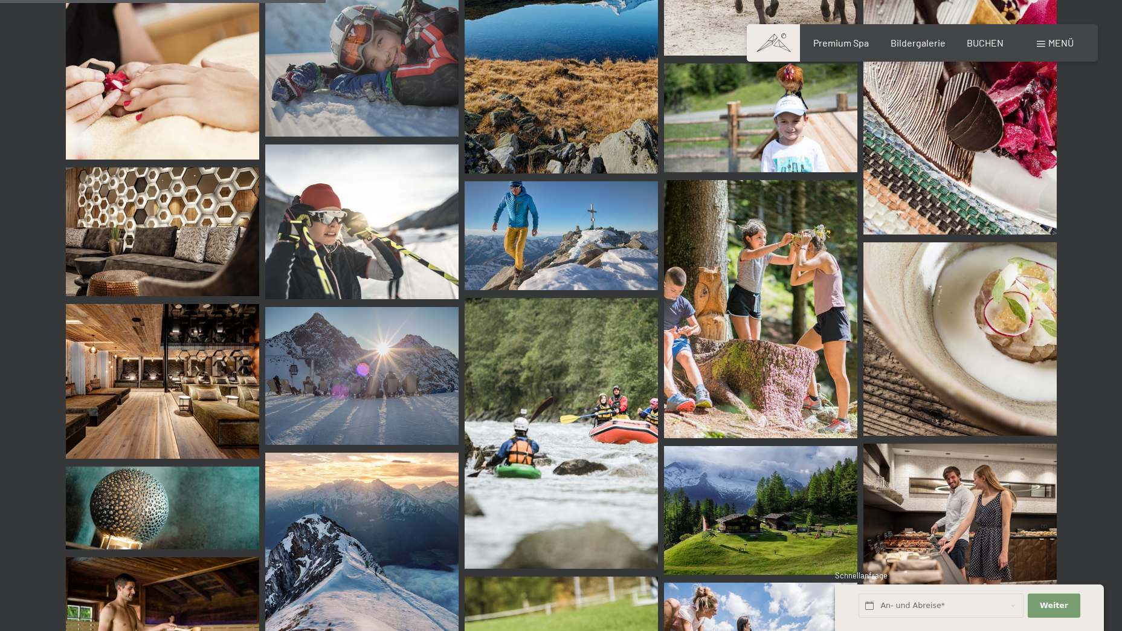
scroll to position [4412, 0]
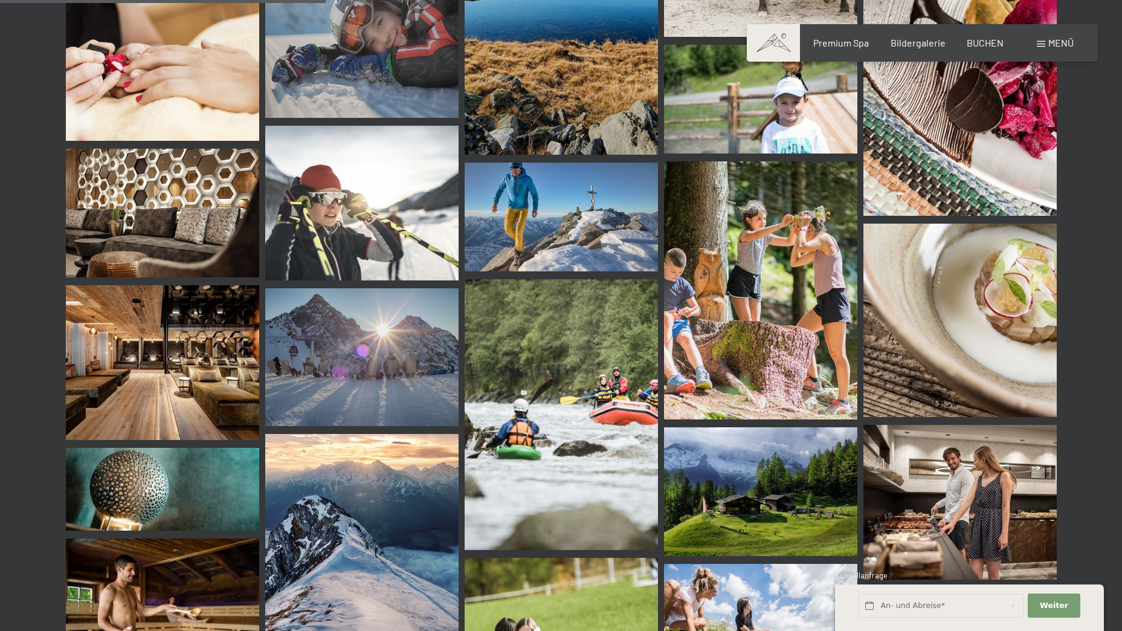
click at [962, 436] on img at bounding box center [960, 502] width 193 height 155
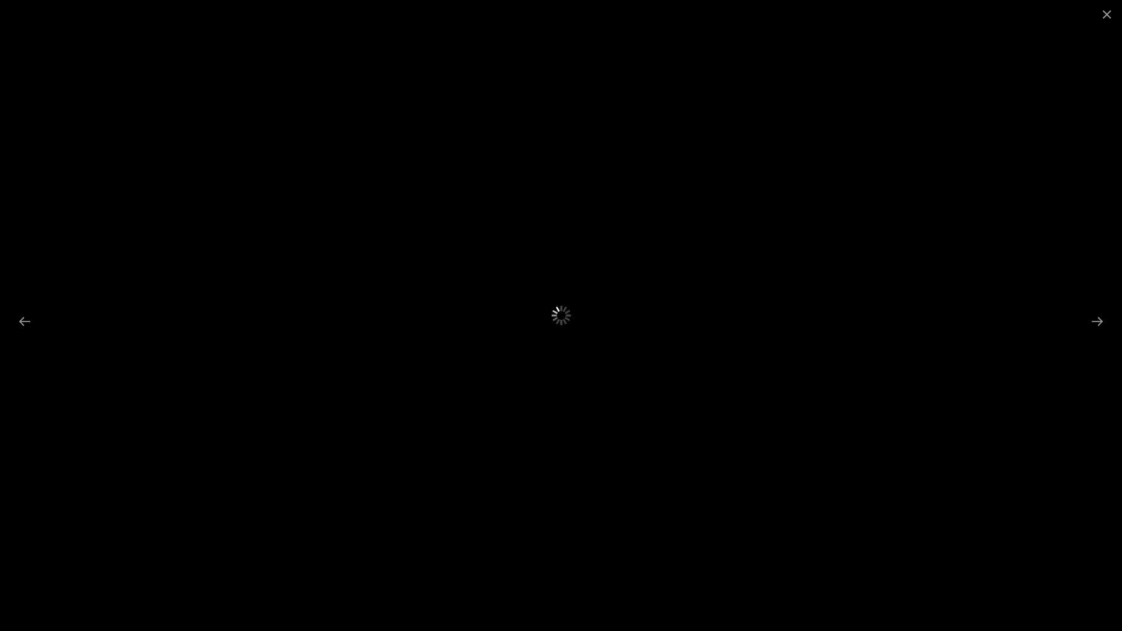
scroll to position [4110, 0]
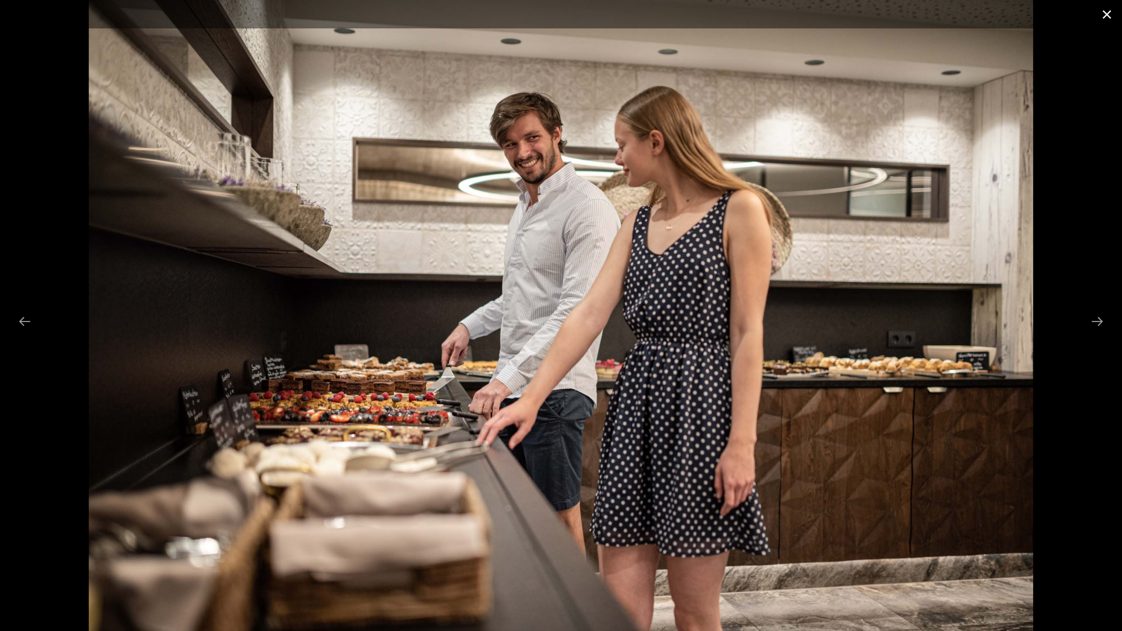
click at [1104, 13] on button "Close gallery" at bounding box center [1107, 14] width 30 height 28
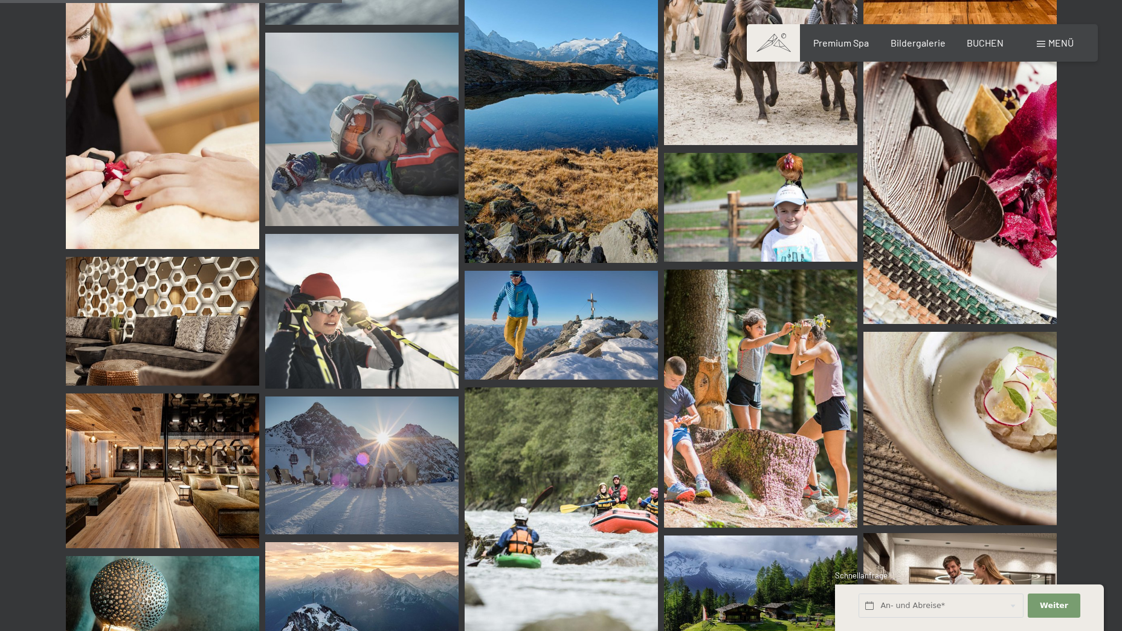
scroll to position [4692, 0]
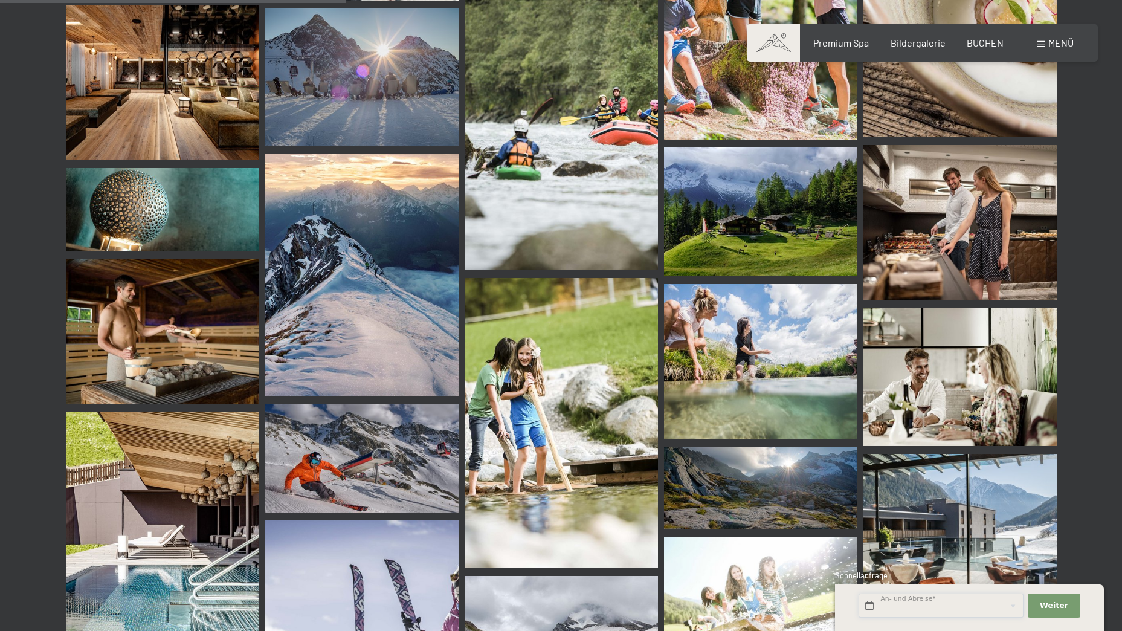
click at [913, 600] on input "text" at bounding box center [941, 606] width 165 height 25
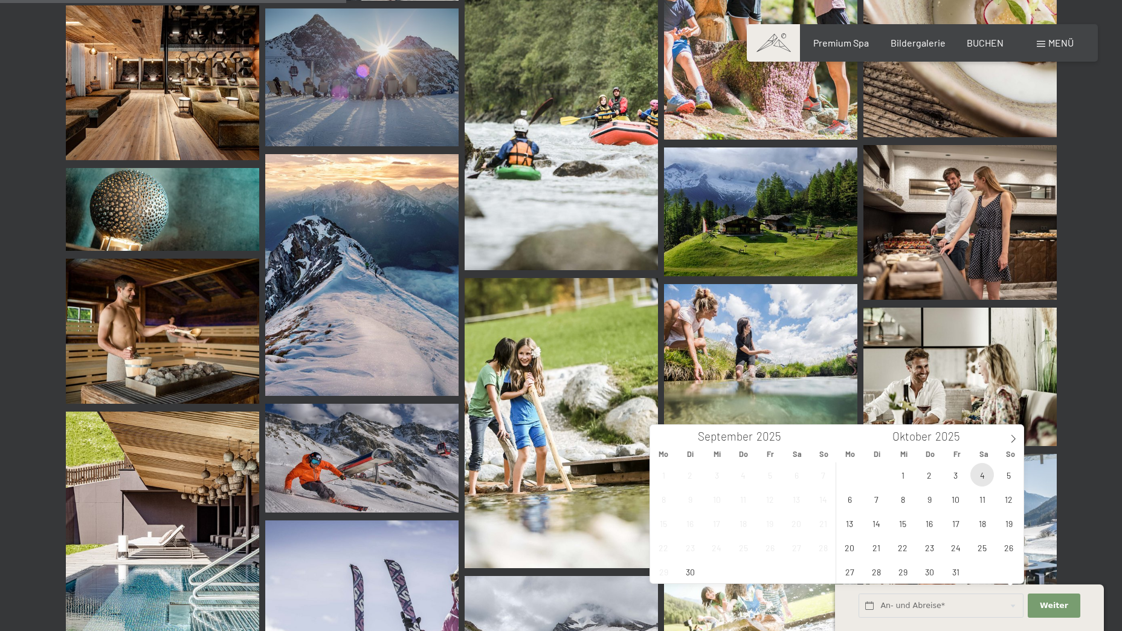
click at [976, 474] on span "4" at bounding box center [983, 475] width 24 height 24
click at [931, 495] on span "9" at bounding box center [930, 499] width 24 height 24
type input "Sa. 04.10.2025 - Do. 09.10.2025"
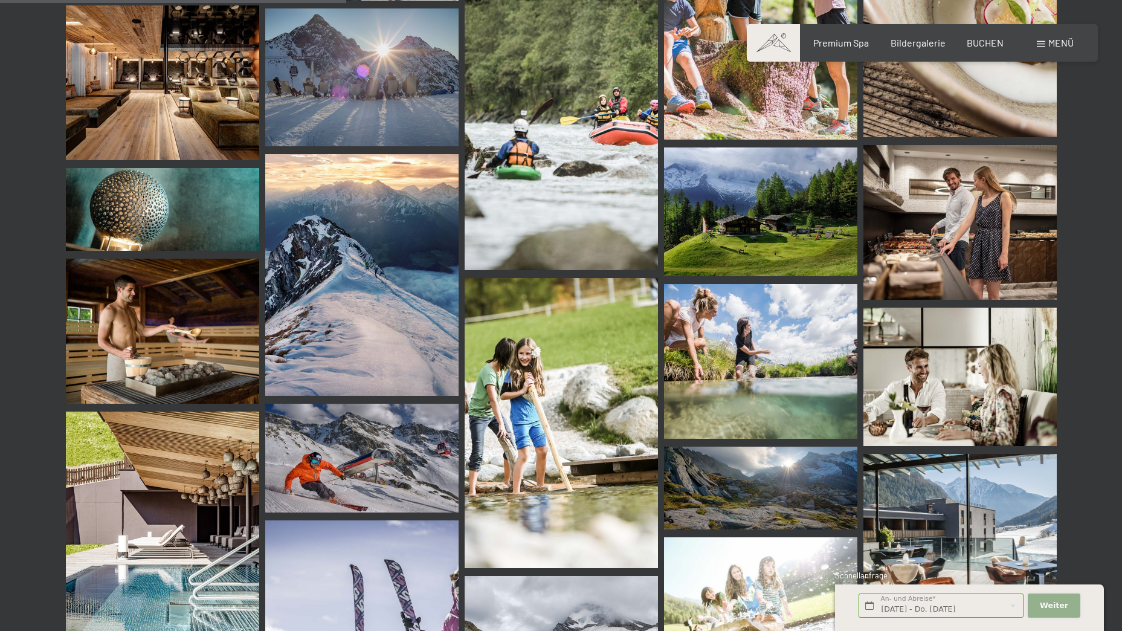
click at [1059, 601] on span "Weiter" at bounding box center [1054, 605] width 28 height 11
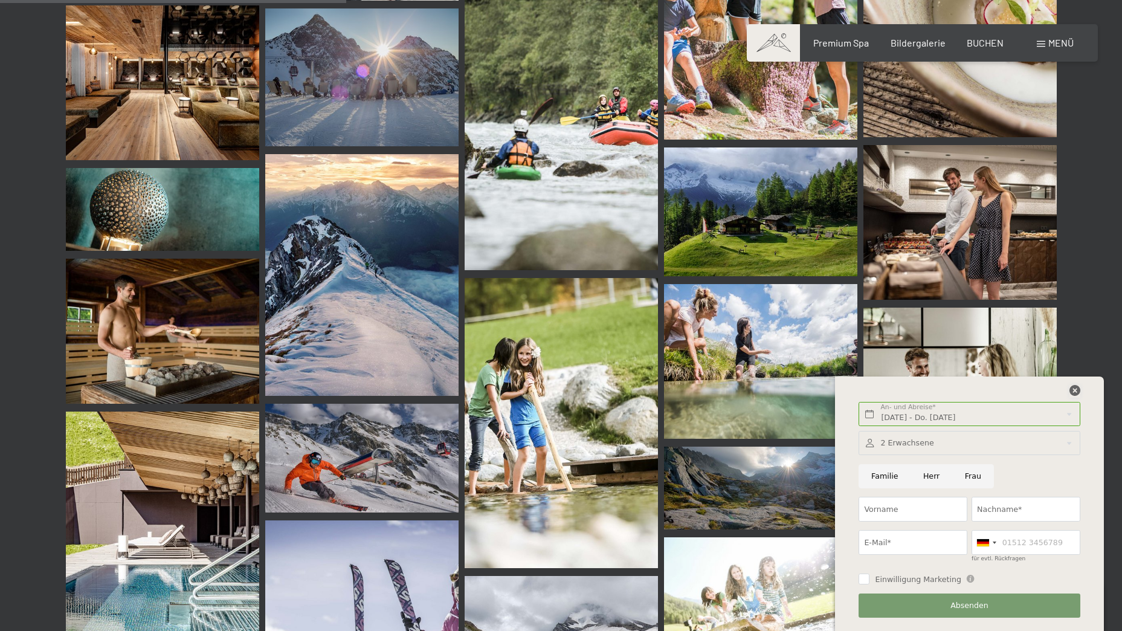
click at [1075, 388] on icon at bounding box center [1075, 390] width 11 height 11
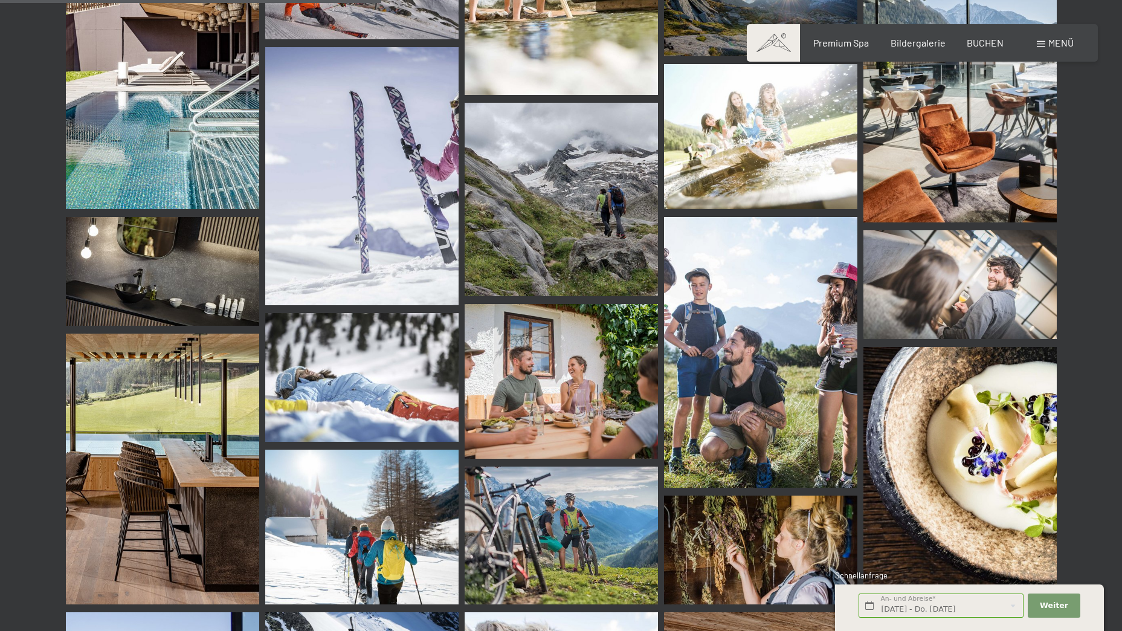
scroll to position [5176, 0]
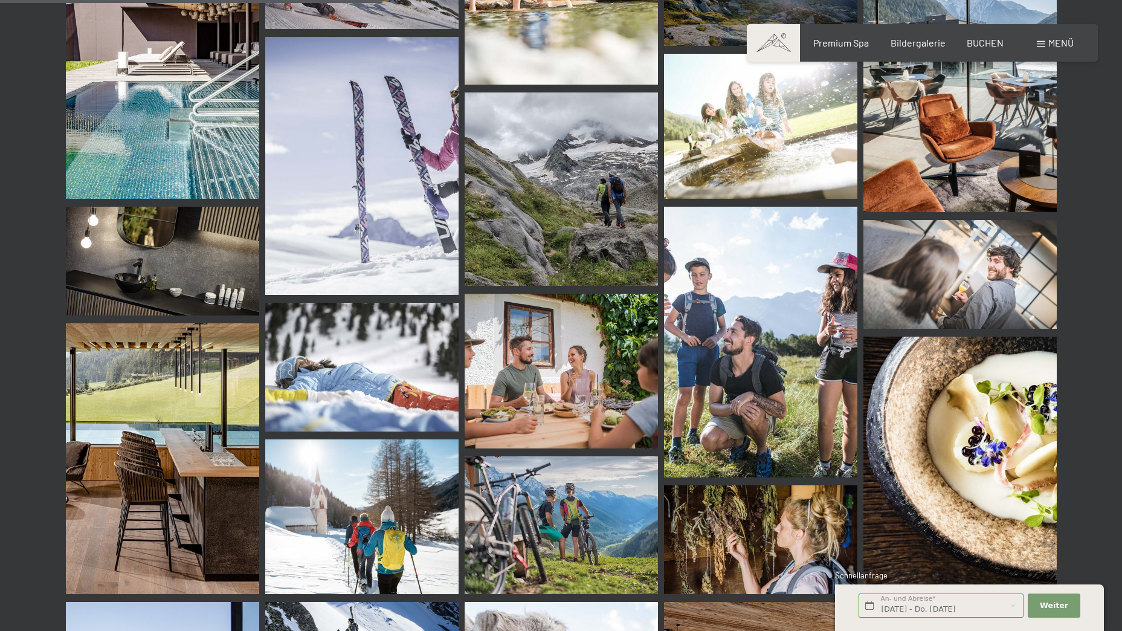
click at [231, 346] on img at bounding box center [162, 458] width 193 height 271
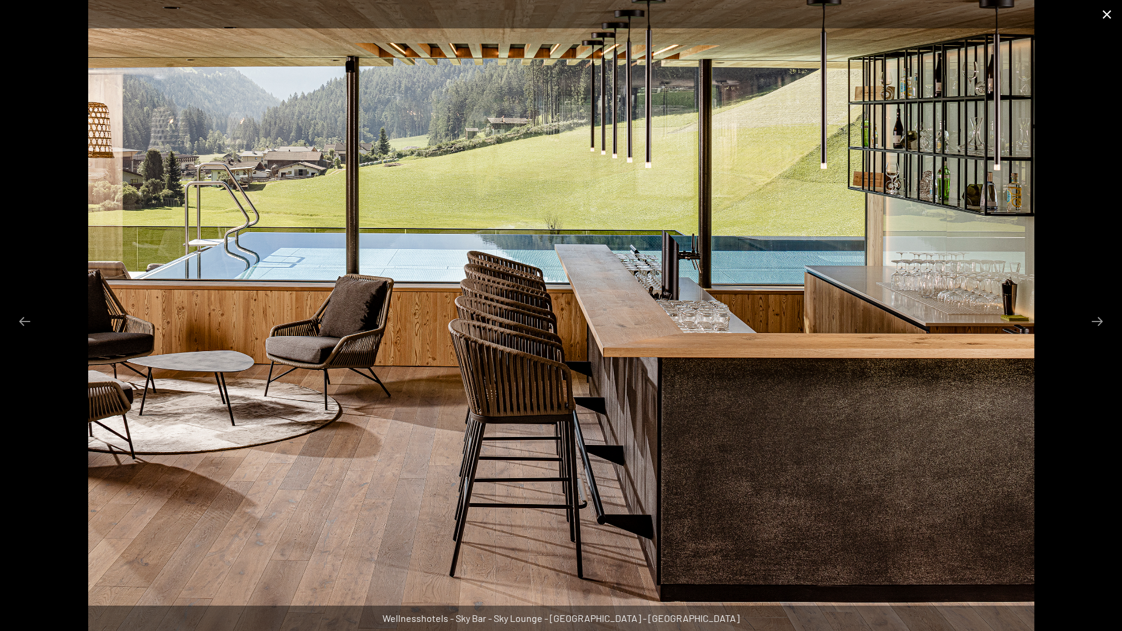
click at [1102, 16] on button "Close gallery" at bounding box center [1107, 14] width 30 height 28
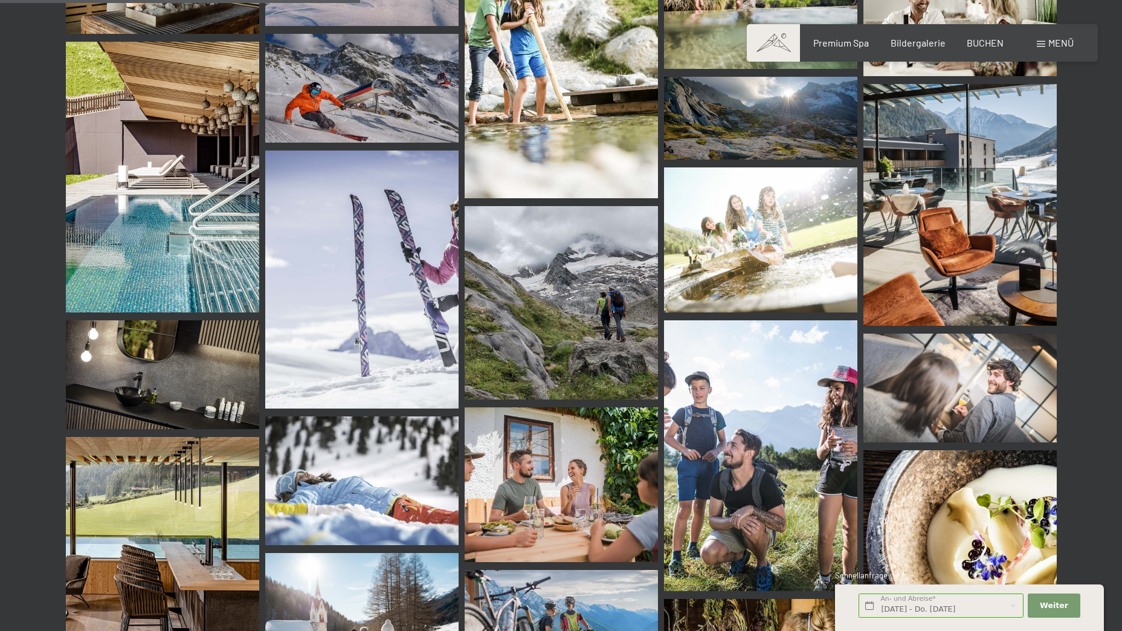
scroll to position [4874, 0]
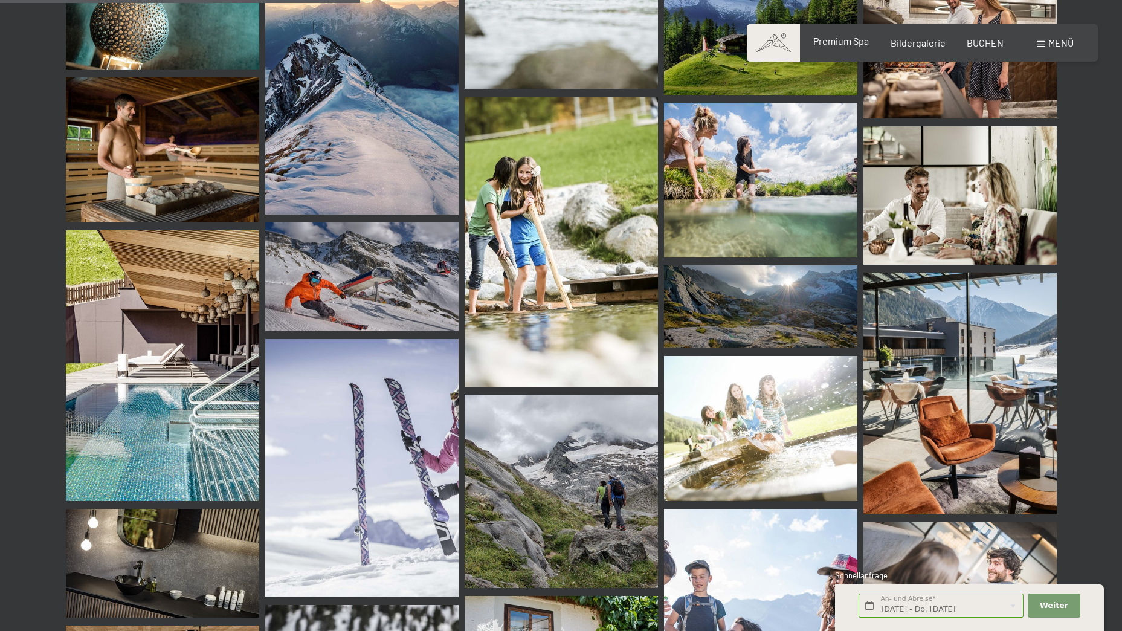
click at [824, 38] on span "Premium Spa" at bounding box center [842, 40] width 56 height 11
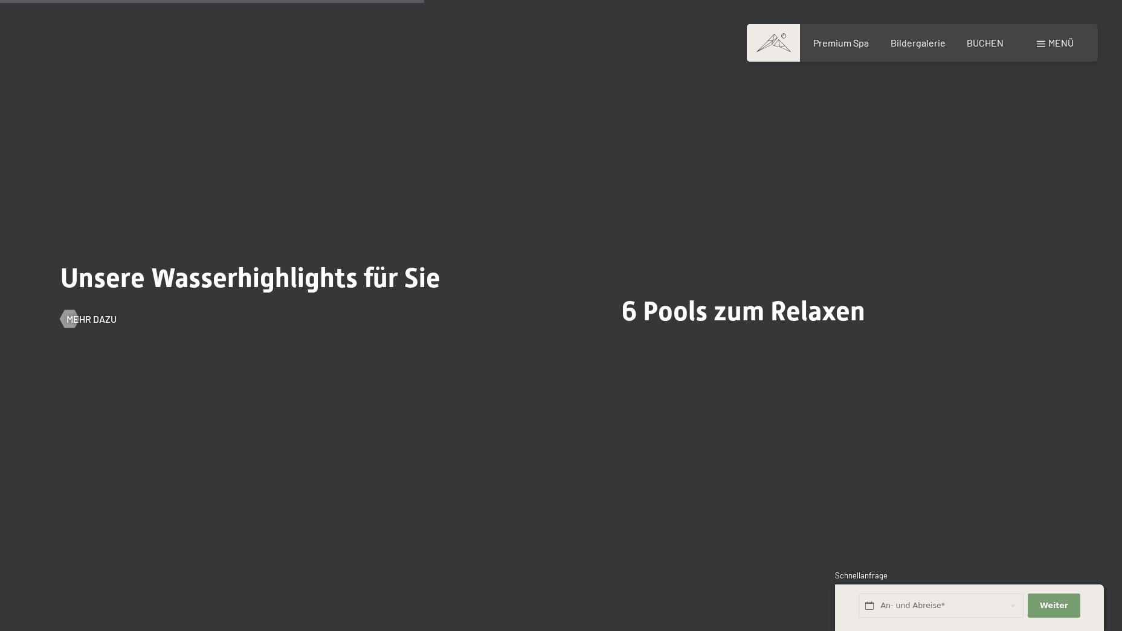
scroll to position [3143, 0]
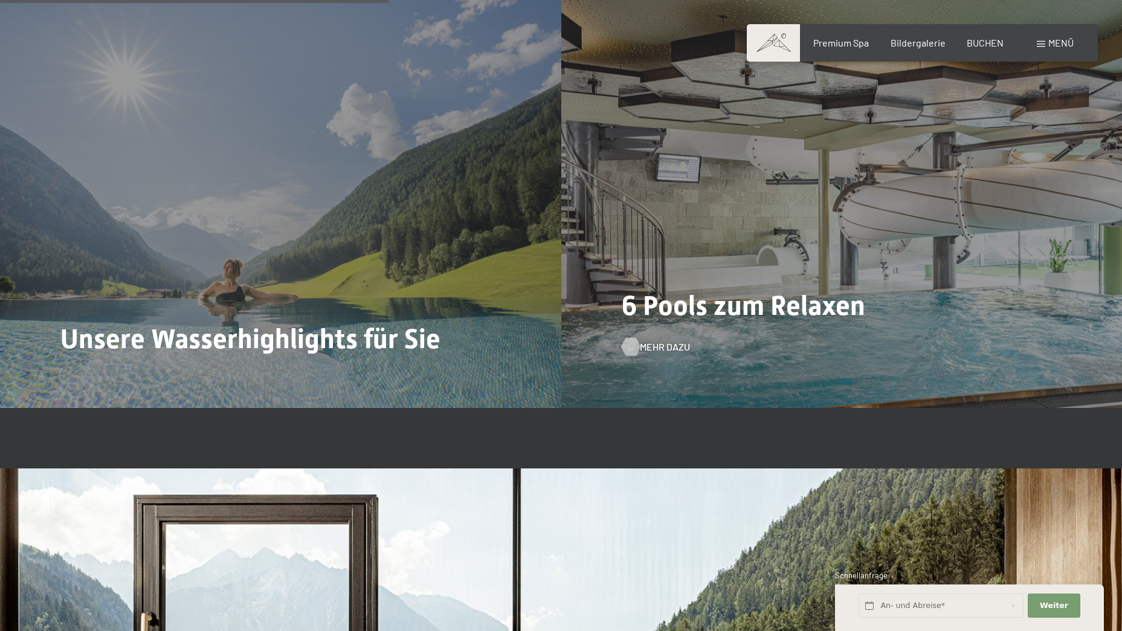
click at [641, 348] on span "Mehr dazu" at bounding box center [665, 346] width 50 height 13
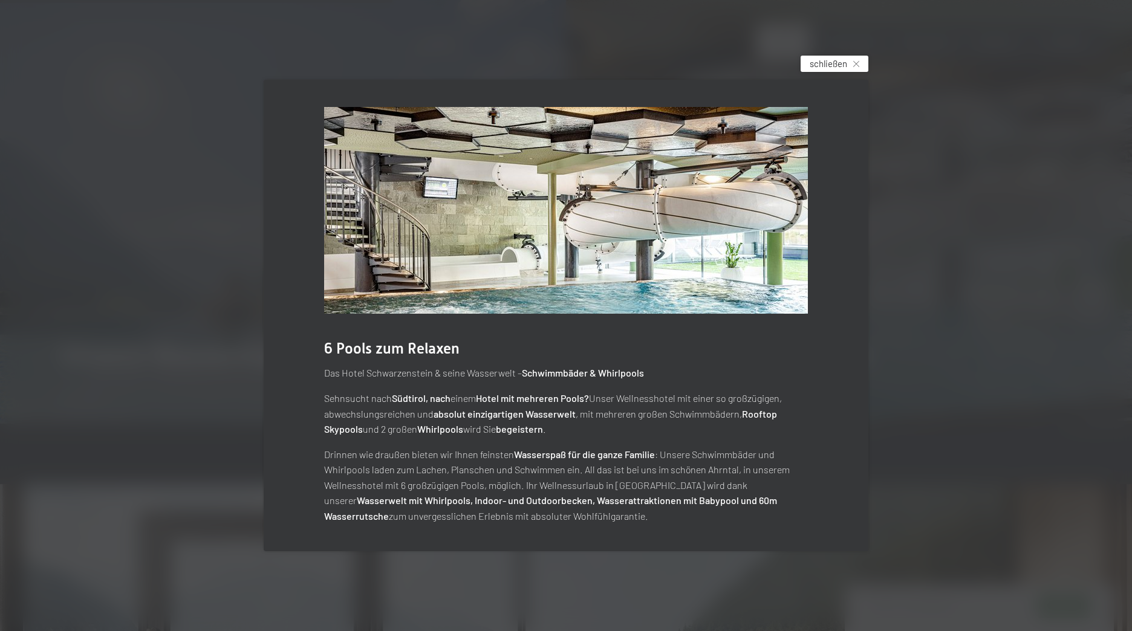
click at [826, 60] on span "schließen" at bounding box center [827, 63] width 37 height 13
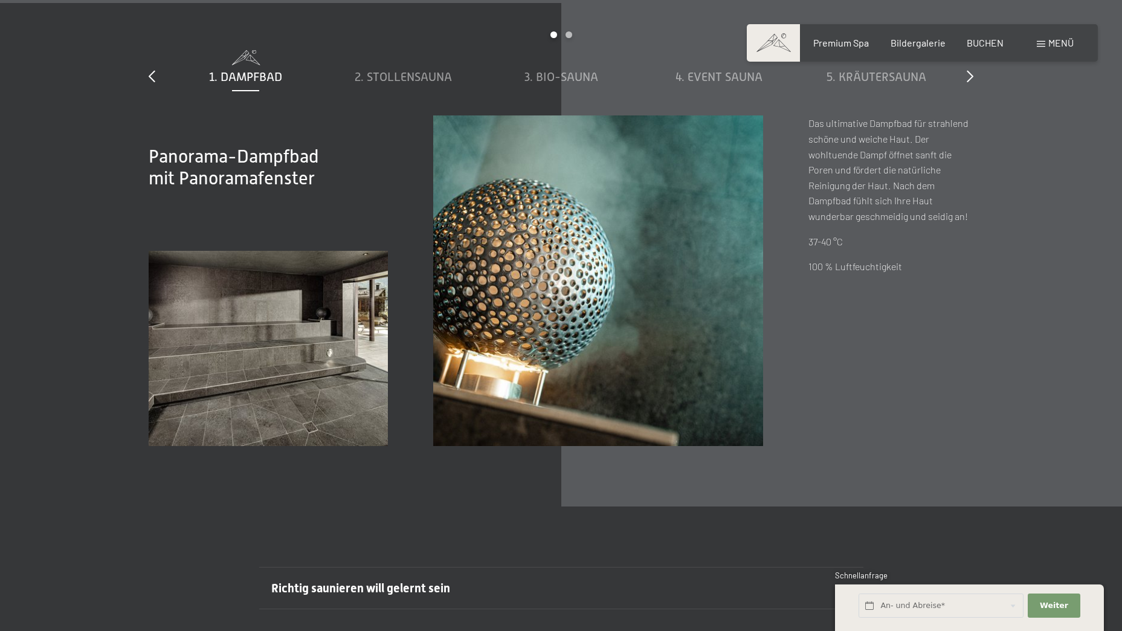
scroll to position [4292, 0]
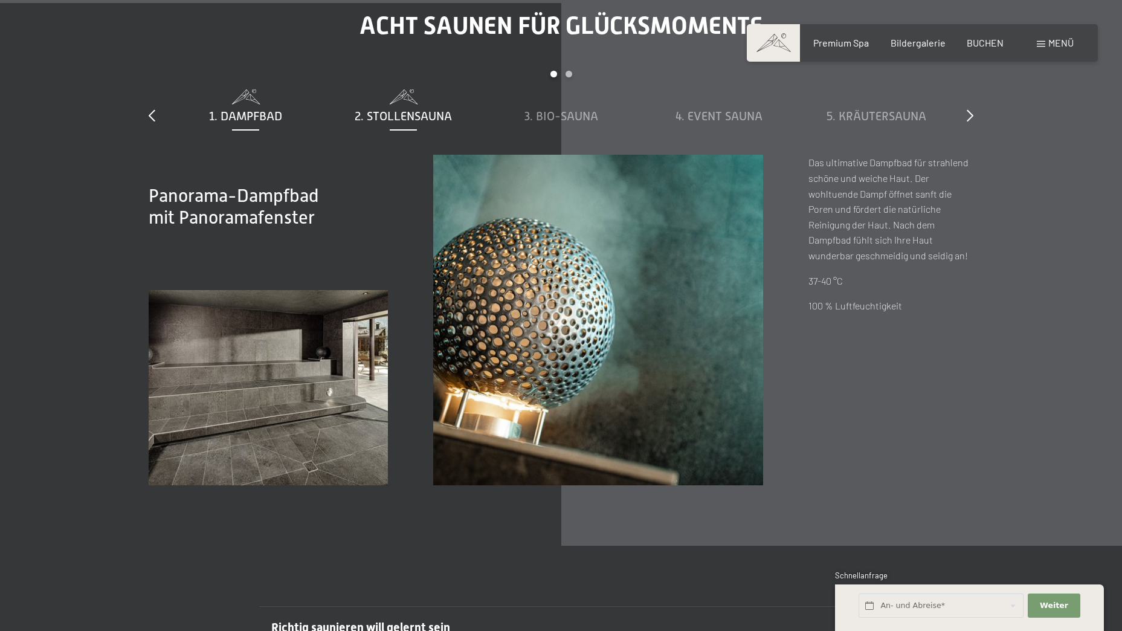
click at [390, 117] on span "2. Stollensauna" at bounding box center [403, 115] width 97 height 13
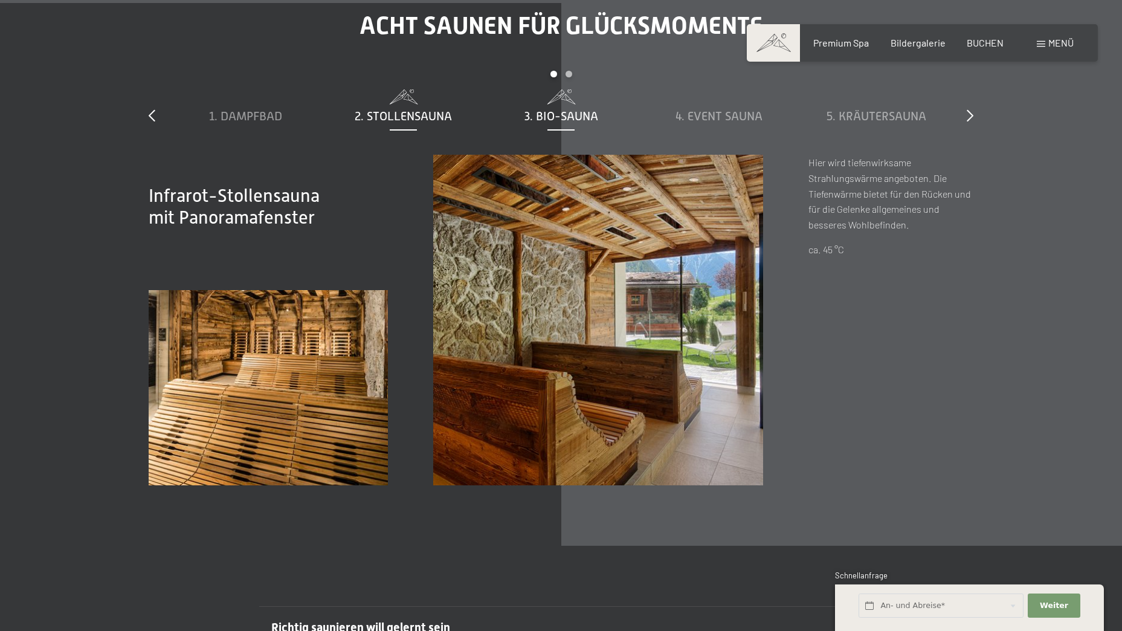
click at [533, 108] on div "3. Bio-Sauna" at bounding box center [561, 116] width 146 height 17
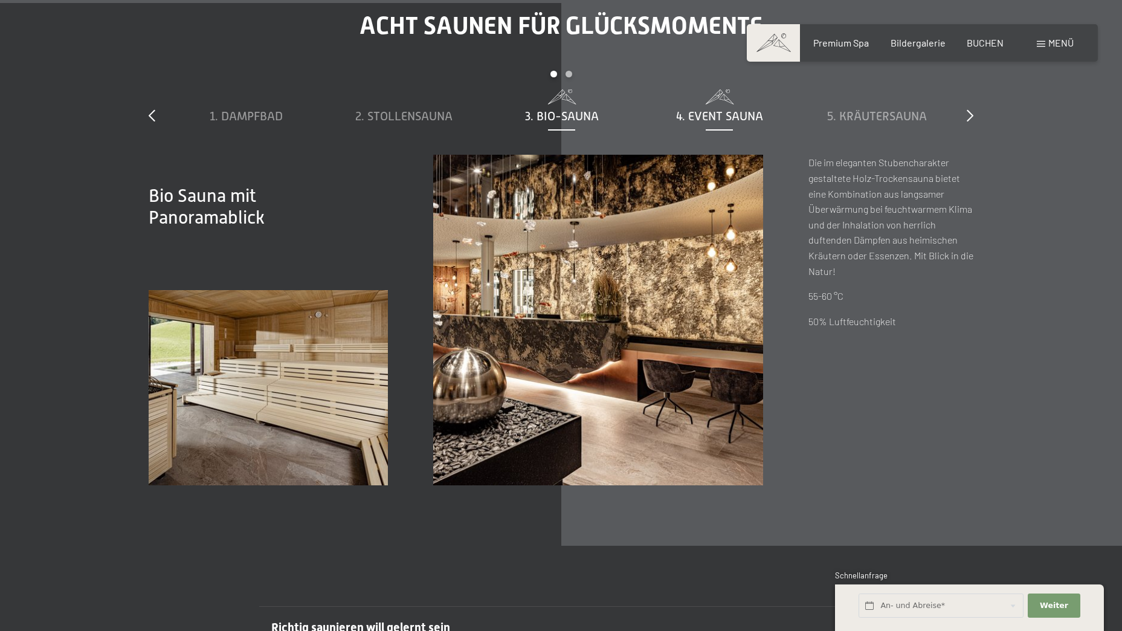
drag, startPoint x: 699, startPoint y: 110, endPoint x: 731, endPoint y: 109, distance: 32.0
click at [699, 109] on span "4. Event Sauna" at bounding box center [719, 115] width 87 height 13
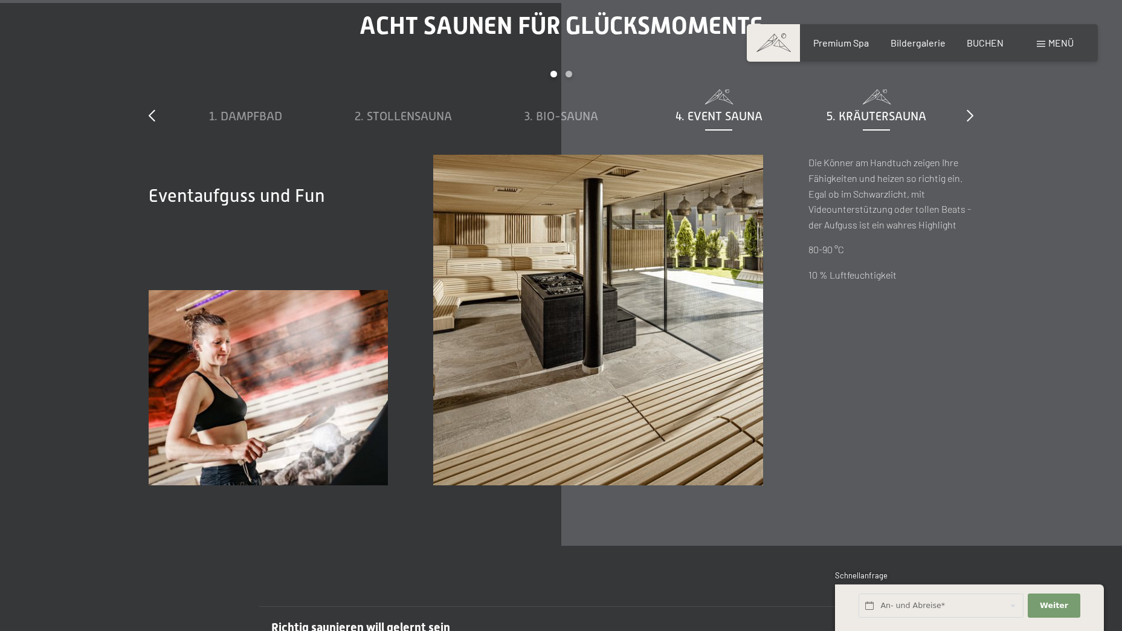
click at [893, 107] on div "5. Kräutersauna" at bounding box center [877, 106] width 146 height 35
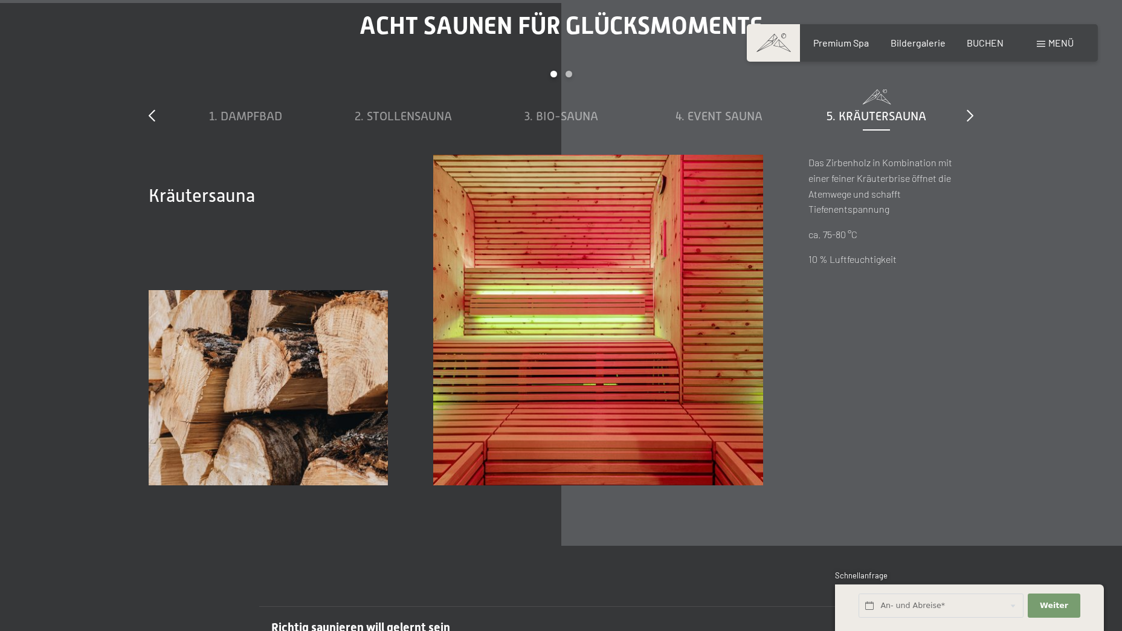
drag, startPoint x: 977, startPoint y: 112, endPoint x: 956, endPoint y: 111, distance: 21.8
click at [977, 112] on div "Acht Saunen für Glücksmomente slide 1 to 5 of 8 1. Dampfbad 2. Stollensauna 3. …" at bounding box center [561, 247] width 916 height 473
click at [974, 117] on div "Acht Saunen für Glücksmomente slide 1 to 5 of 8 1. Dampfbad 2. Stollensauna 3. …" at bounding box center [561, 247] width 916 height 473
